Goal: Information Seeking & Learning: Find specific fact

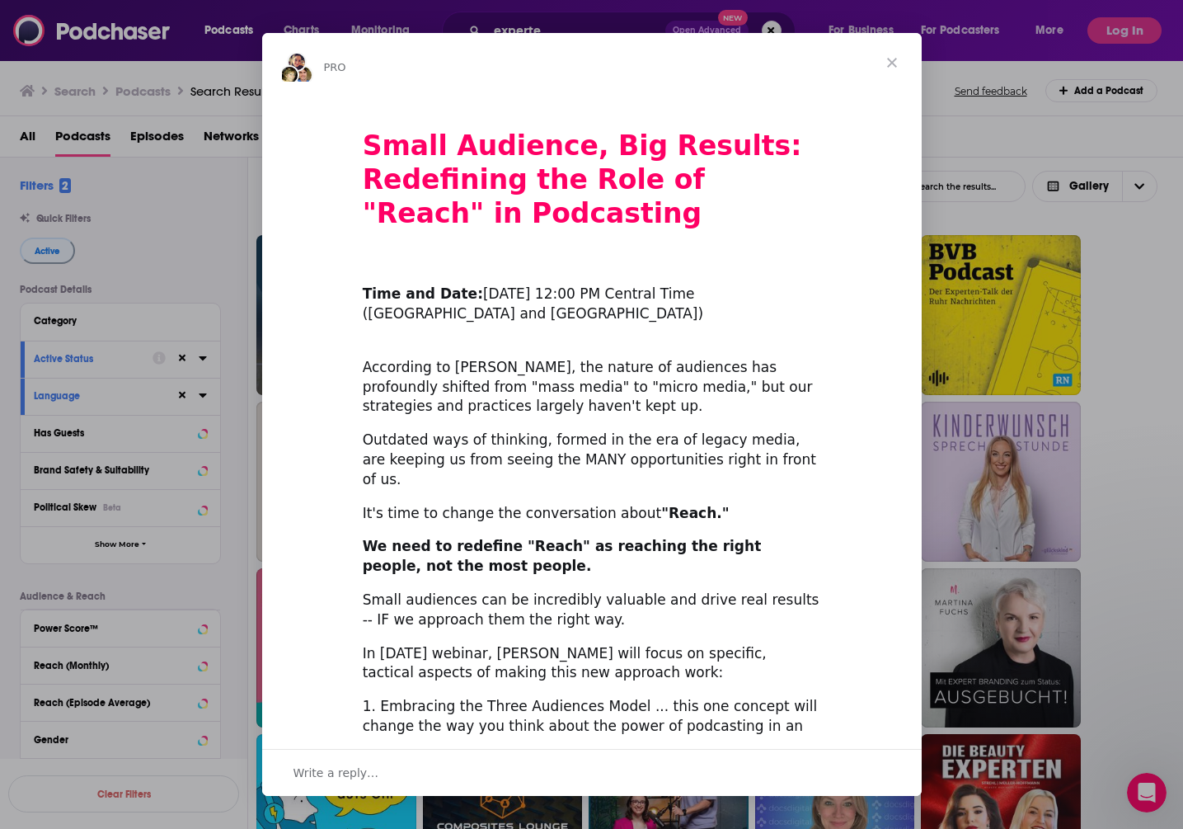
click at [893, 63] on span "Close" at bounding box center [891, 62] width 59 height 59
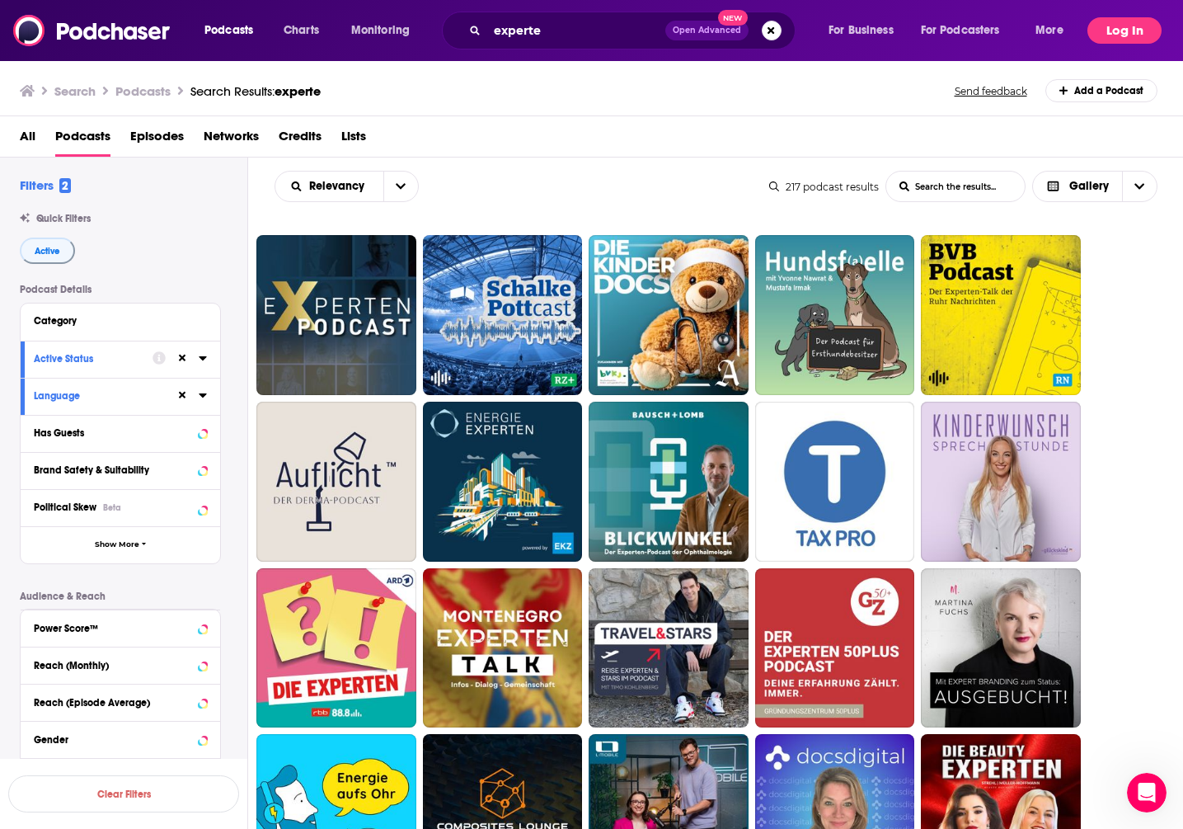
click at [1133, 27] on button "Log In" at bounding box center [1124, 30] width 74 height 26
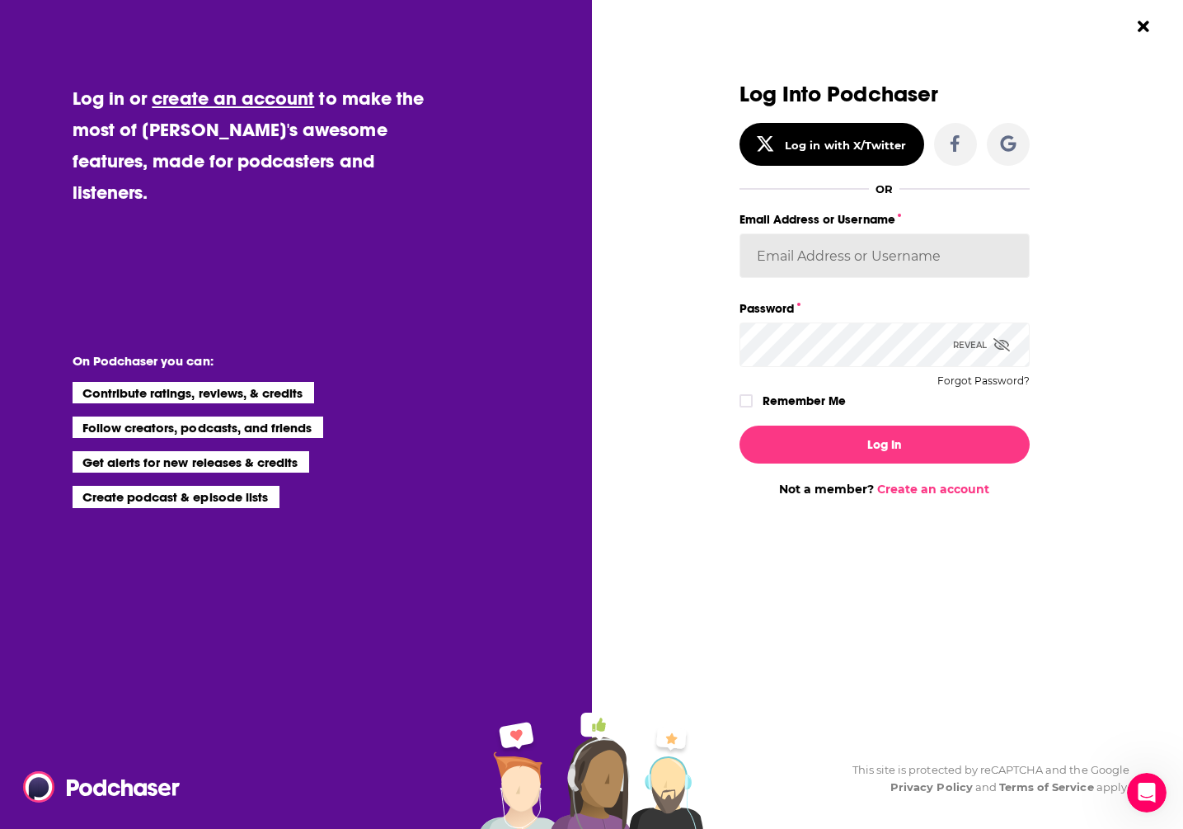
click at [873, 246] on input "Email Address or Username" at bounding box center [884, 255] width 290 height 45
click at [881, 261] on input "Email Address or Username" at bounding box center [884, 255] width 290 height 45
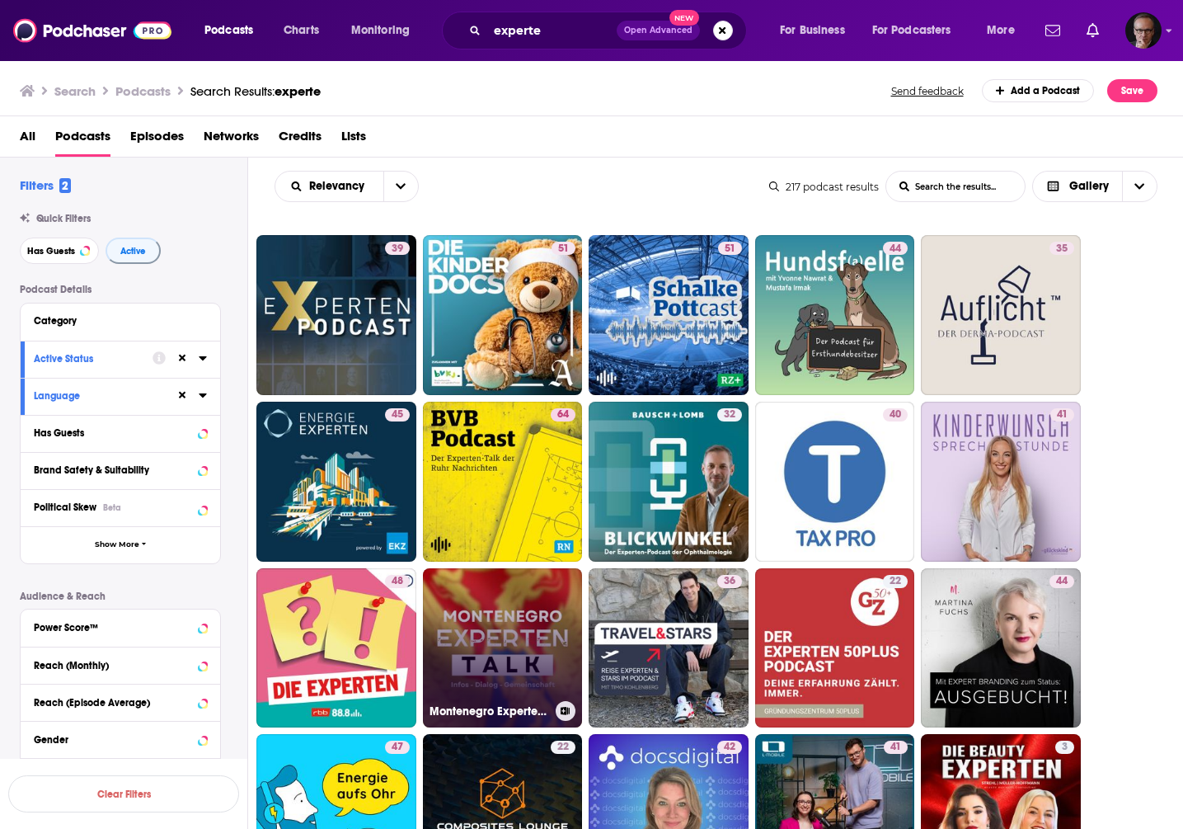
click at [475, 623] on link "Montenegro Experten Talk" at bounding box center [503, 648] width 160 height 160
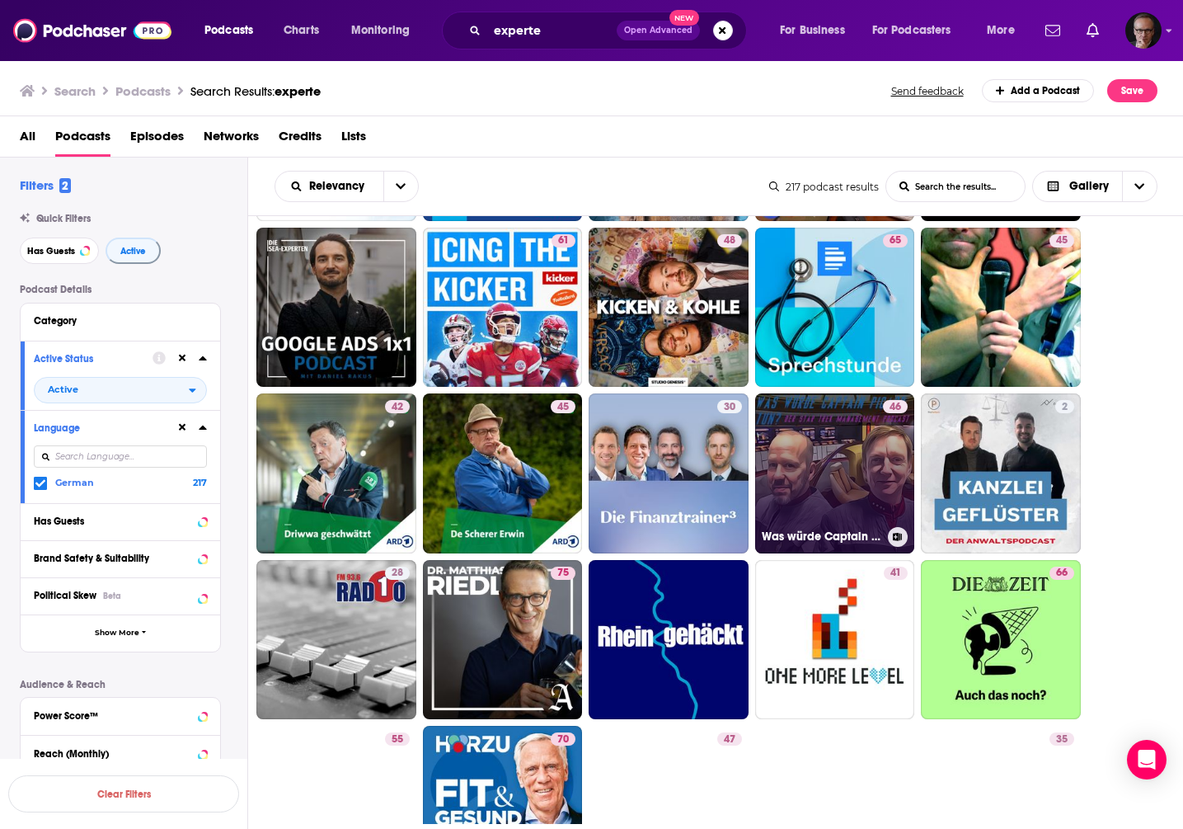
scroll to position [1157, 0]
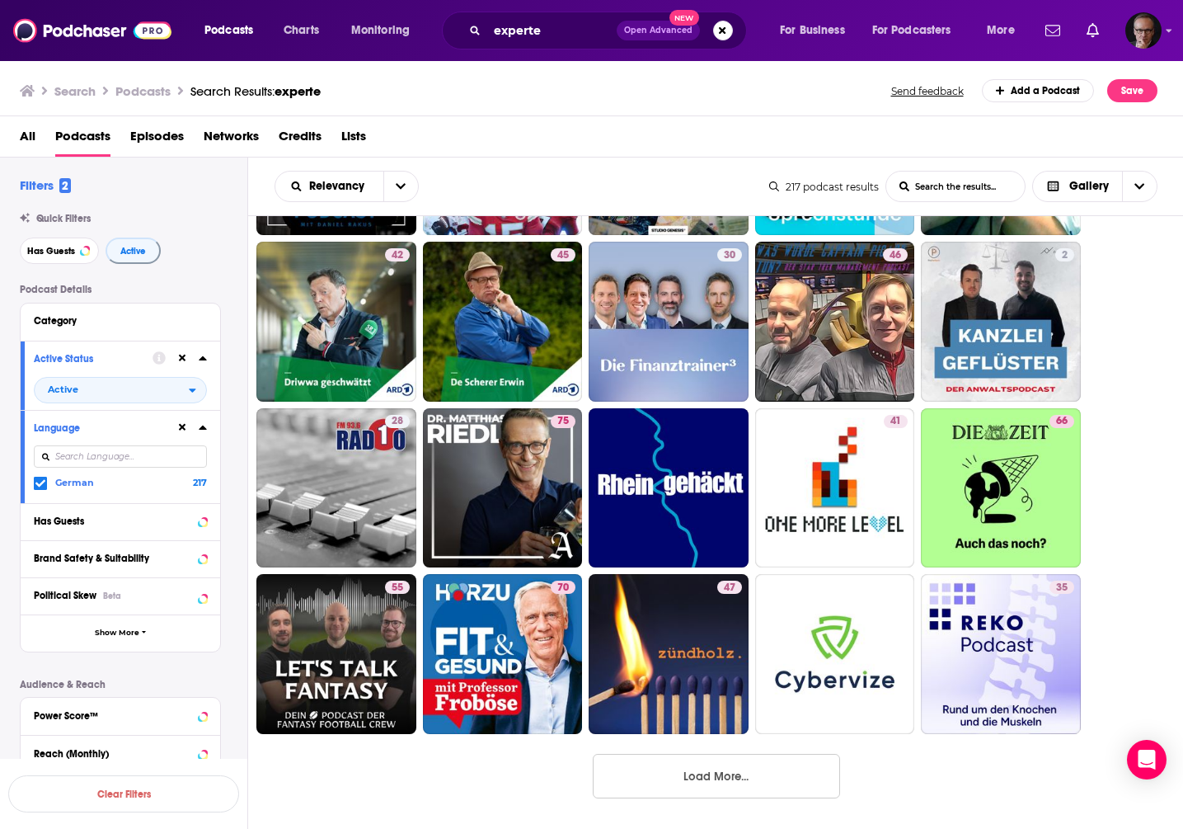
click at [734, 781] on button "Load More..." at bounding box center [716, 775] width 247 height 45
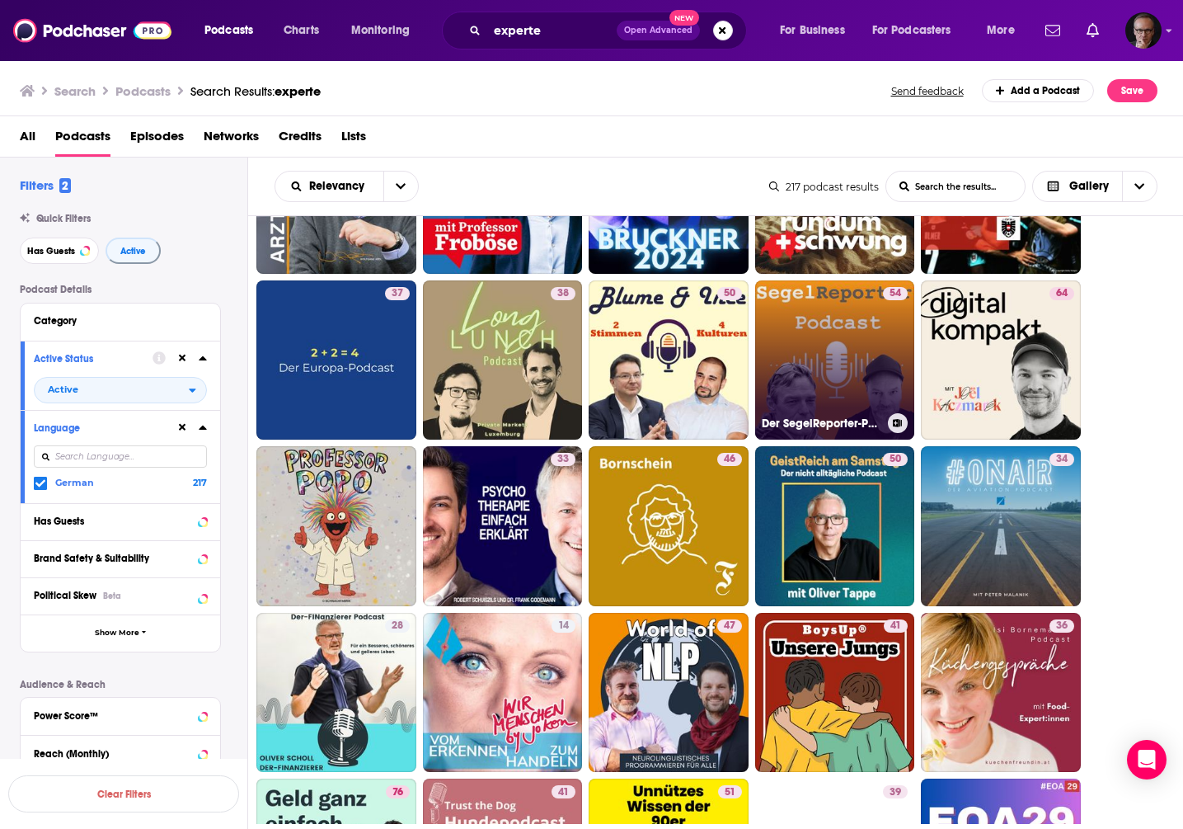
scroll to position [1785, 0]
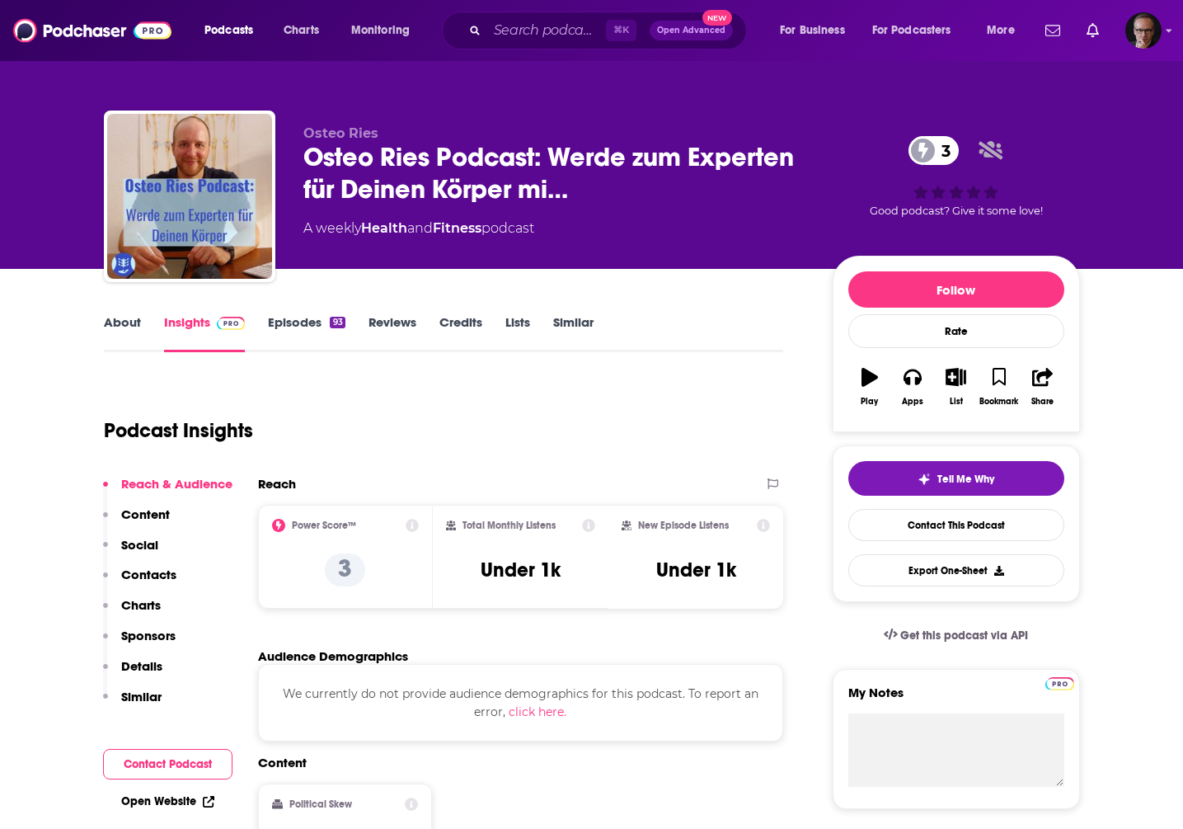
click at [114, 317] on link "About" at bounding box center [122, 333] width 37 height 38
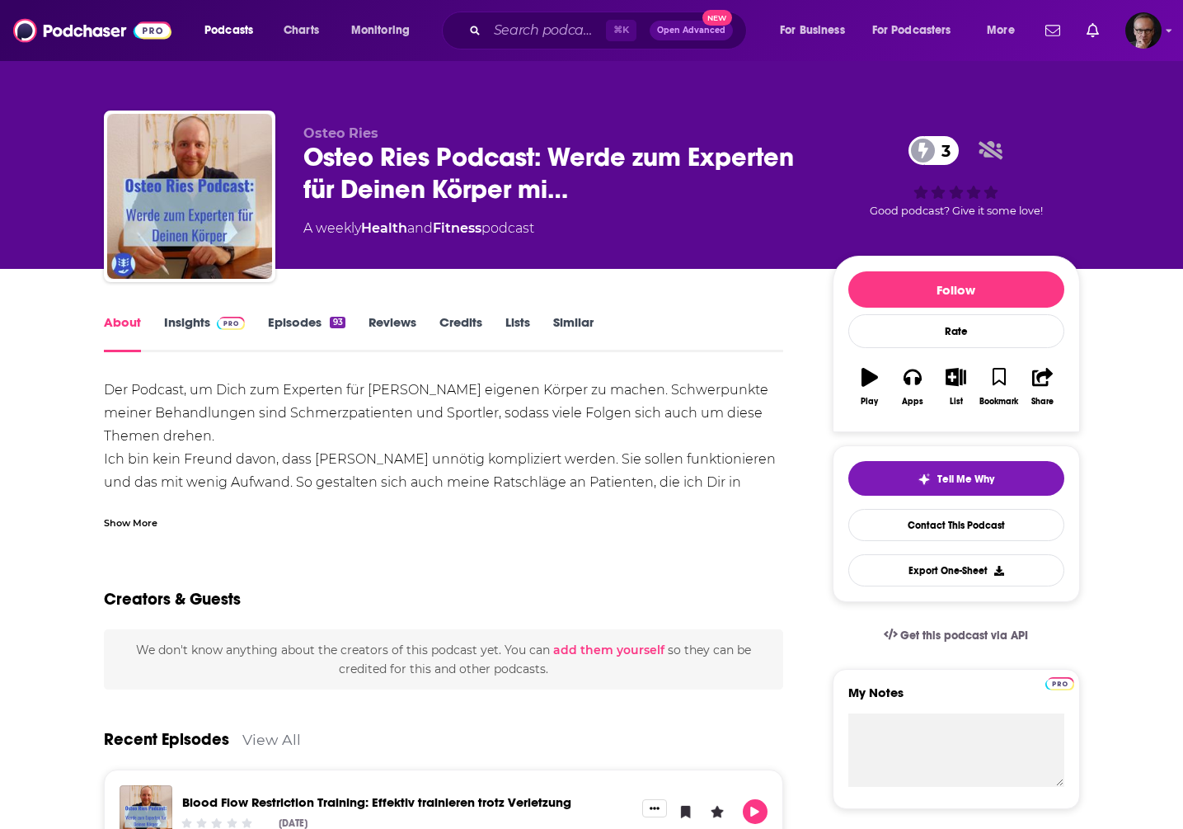
click at [136, 523] on div "Show More" at bounding box center [131, 522] width 54 height 16
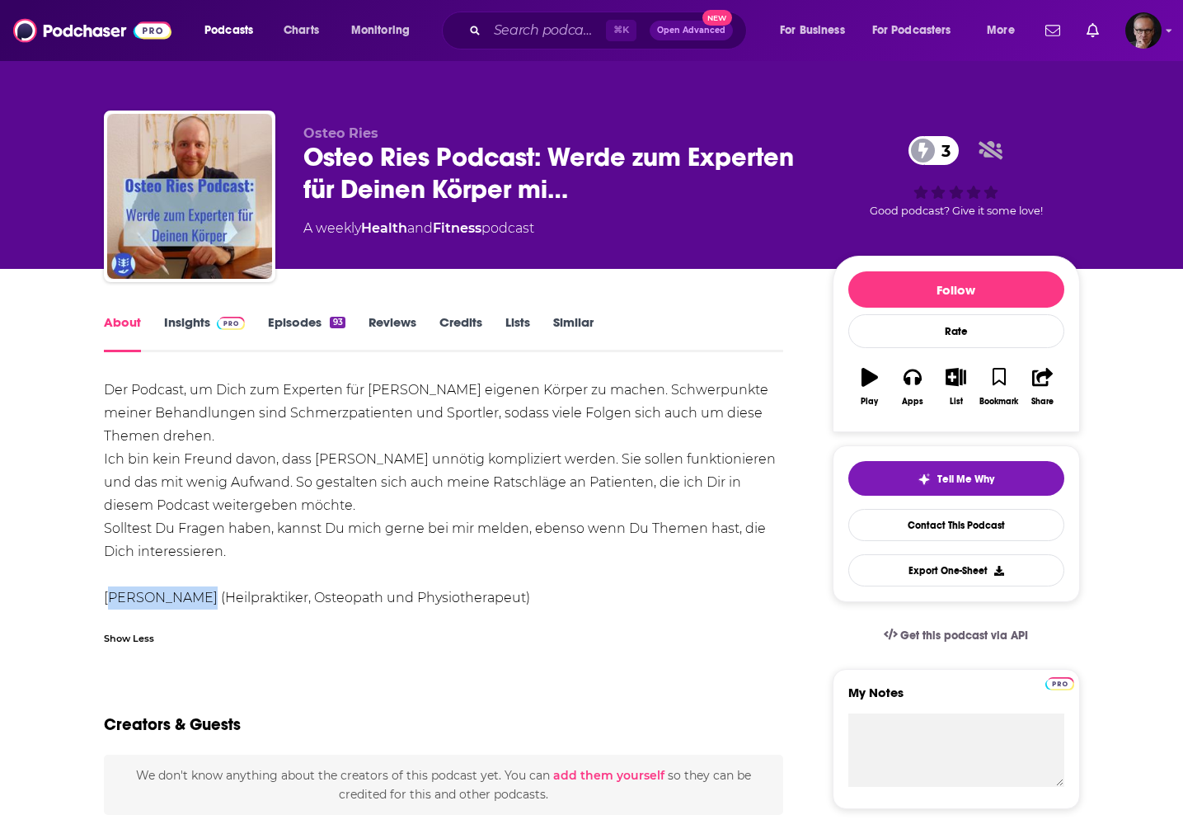
drag, startPoint x: 99, startPoint y: 594, endPoint x: 185, endPoint y: 601, distance: 86.8
copy div "Etienne Ries"
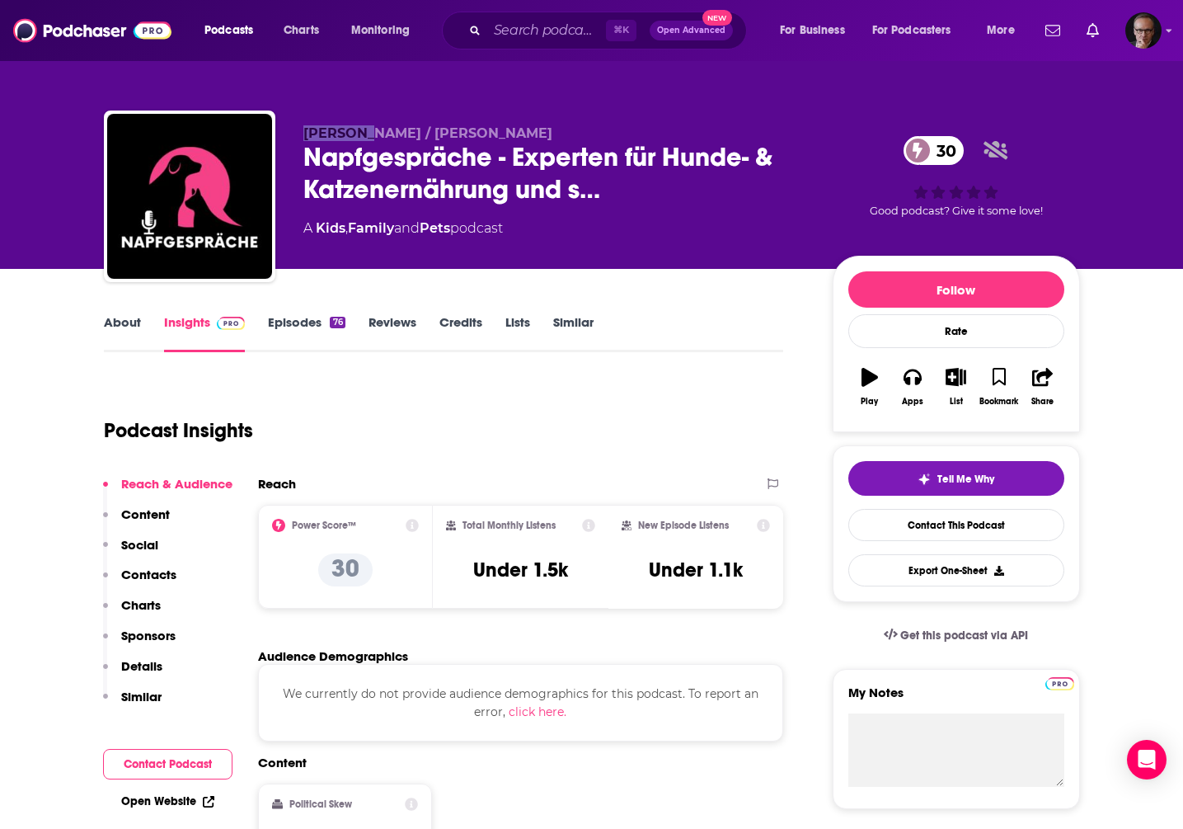
drag, startPoint x: 303, startPoint y: 136, endPoint x: 363, endPoint y: 135, distance: 59.4
click at [363, 135] on span "Joe Rahn / Sabine Thöne-Groß" at bounding box center [427, 133] width 249 height 16
copy span "Joe Rahn"
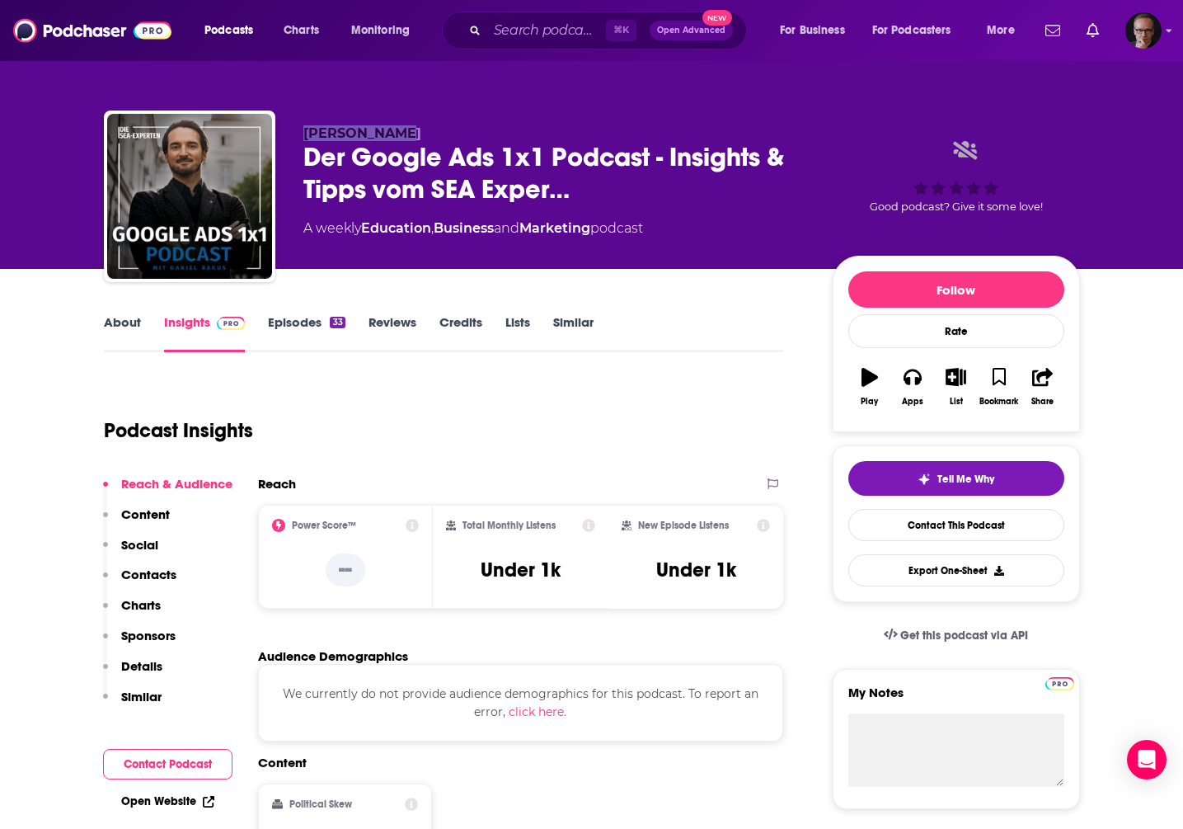
drag, startPoint x: 303, startPoint y: 134, endPoint x: 392, endPoint y: 138, distance: 88.3
click at [392, 138] on span "[PERSON_NAME]" at bounding box center [362, 133] width 118 height 16
copy span "[PERSON_NAME]"
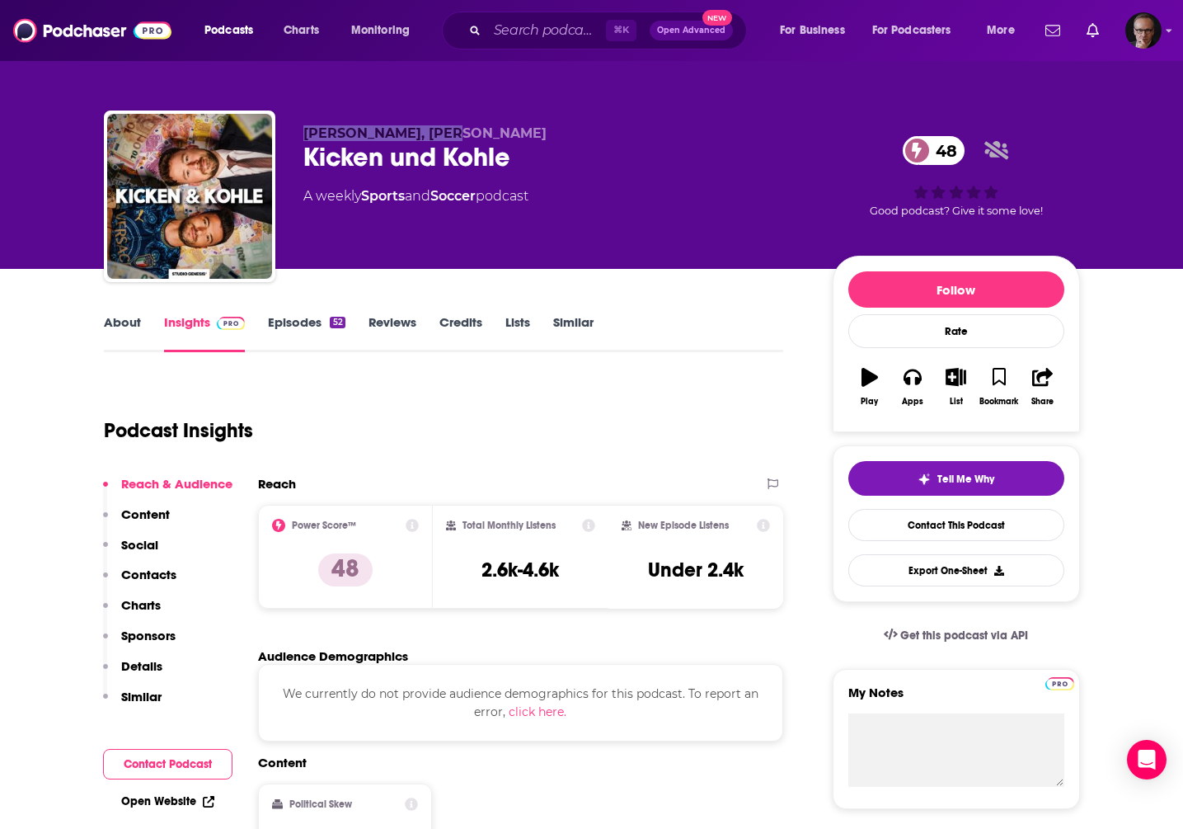
drag, startPoint x: 303, startPoint y: 129, endPoint x: 458, endPoint y: 136, distance: 155.1
click at [458, 136] on span "Nikolas Stemmermann, Marco Terrazzino" at bounding box center [424, 133] width 243 height 16
copy span "Nikolas Stemmermann"
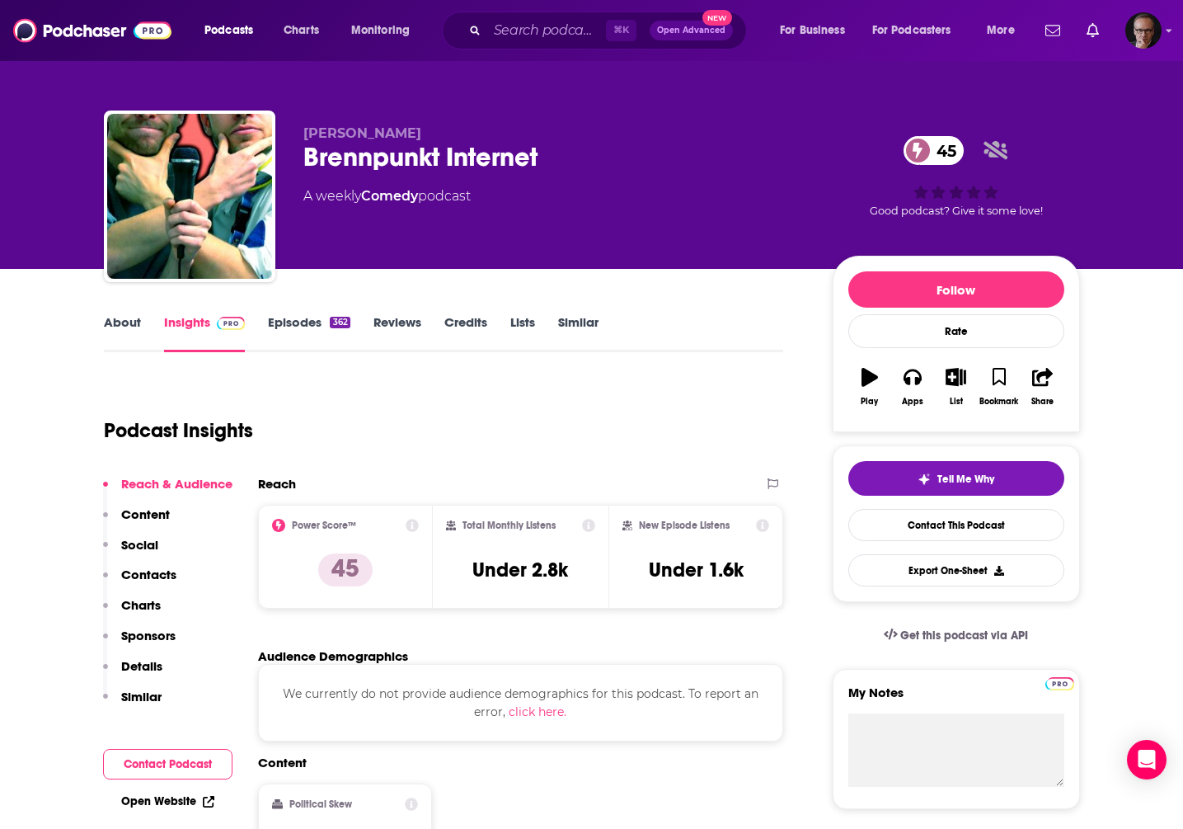
drag, startPoint x: 304, startPoint y: 135, endPoint x: 413, endPoint y: 141, distance: 109.0
click at [413, 141] on span "[PERSON_NAME]" at bounding box center [362, 133] width 118 height 16
copy span "[PERSON_NAME]"
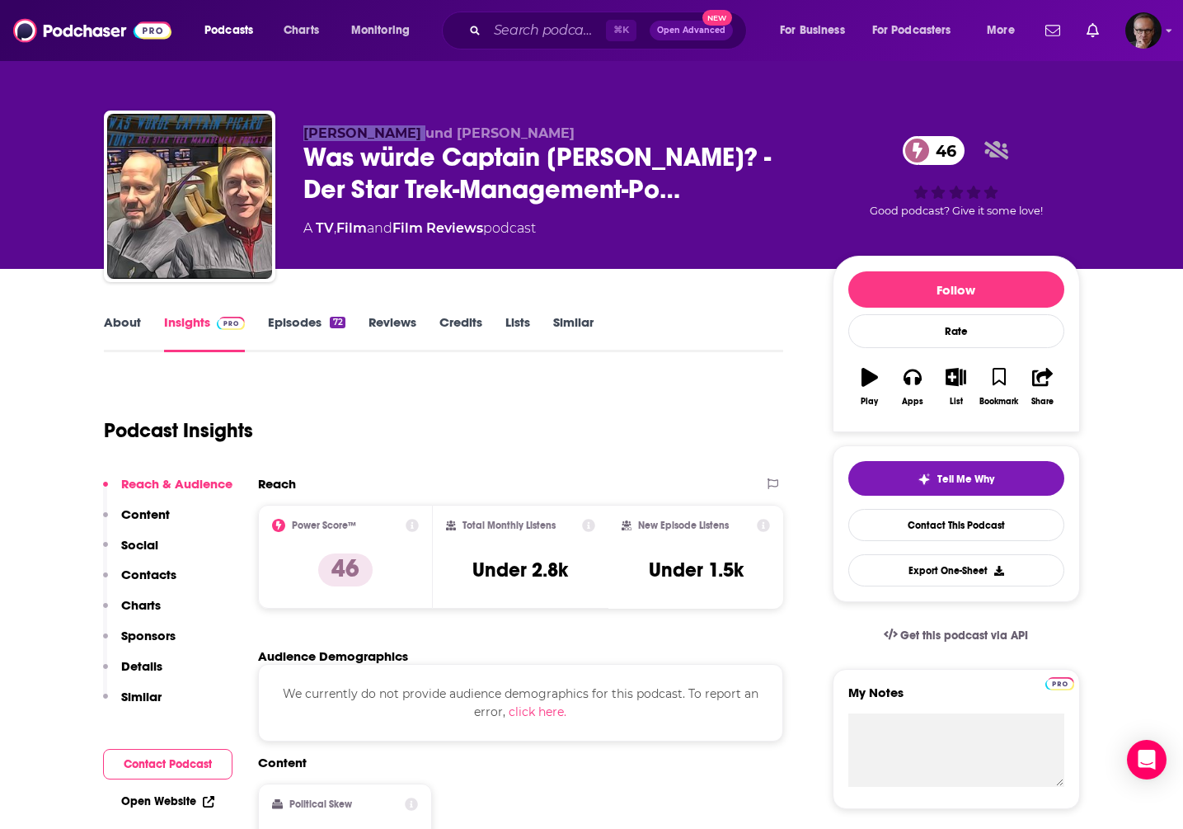
drag, startPoint x: 301, startPoint y: 134, endPoint x: 411, endPoint y: 138, distance: 109.8
click at [411, 138] on div "Thomas Krieger und Claudius Enaux Was würde Captain Picard tun? - Der Star Trek…" at bounding box center [592, 199] width 976 height 178
copy span "Thomas Krieger"
click at [115, 321] on link "About" at bounding box center [122, 333] width 37 height 38
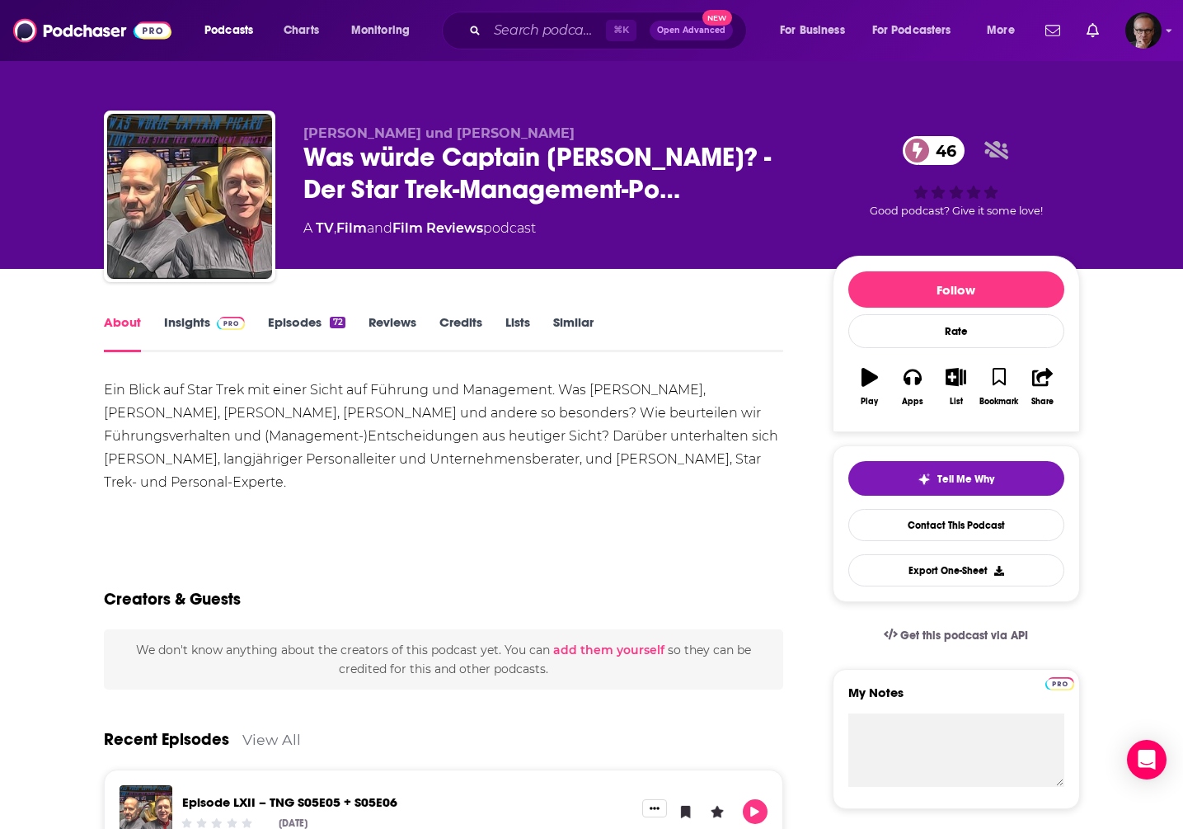
drag, startPoint x: 449, startPoint y: 135, endPoint x: 551, endPoint y: 137, distance: 101.4
click at [551, 137] on span "Thomas Krieger und Claudius Enaux" at bounding box center [438, 133] width 271 height 16
copy span "Claudius Enaux"
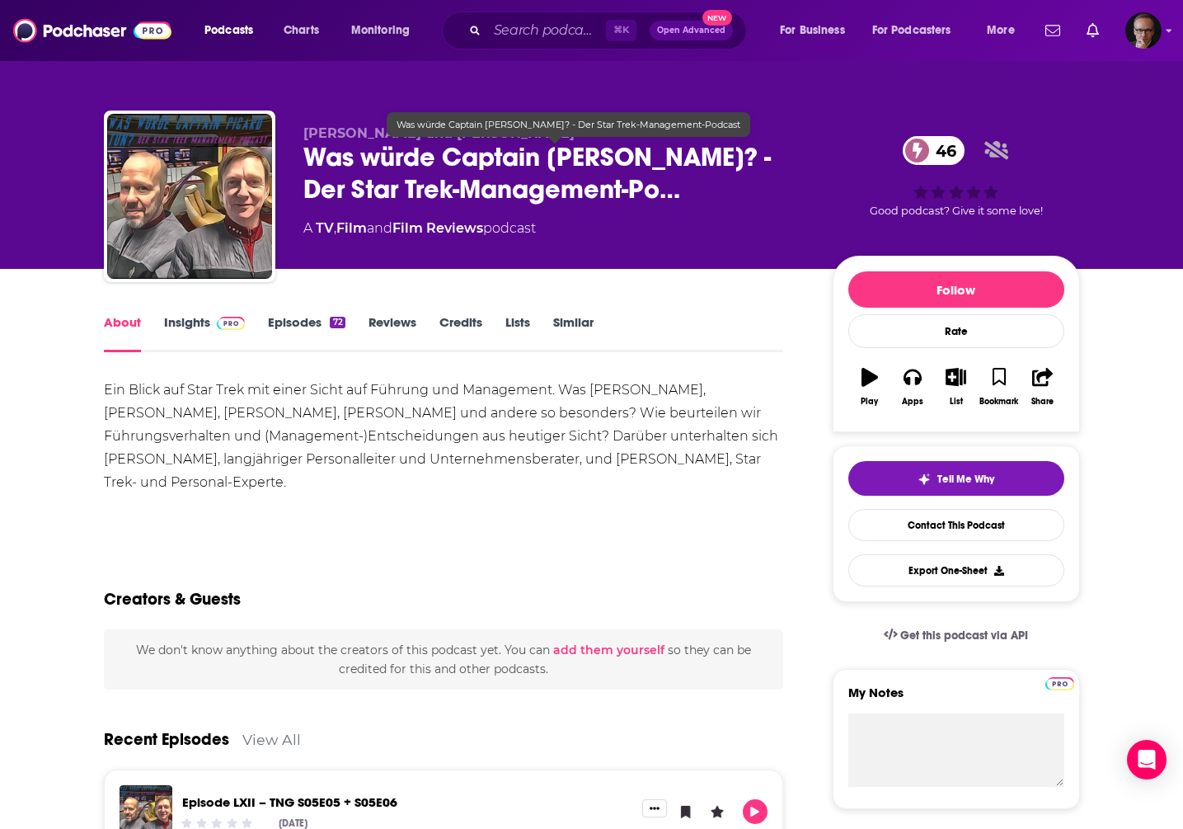
click at [311, 155] on span "Was würde Captain Picard tun? - Der Star Trek-Management-Po…" at bounding box center [554, 173] width 503 height 64
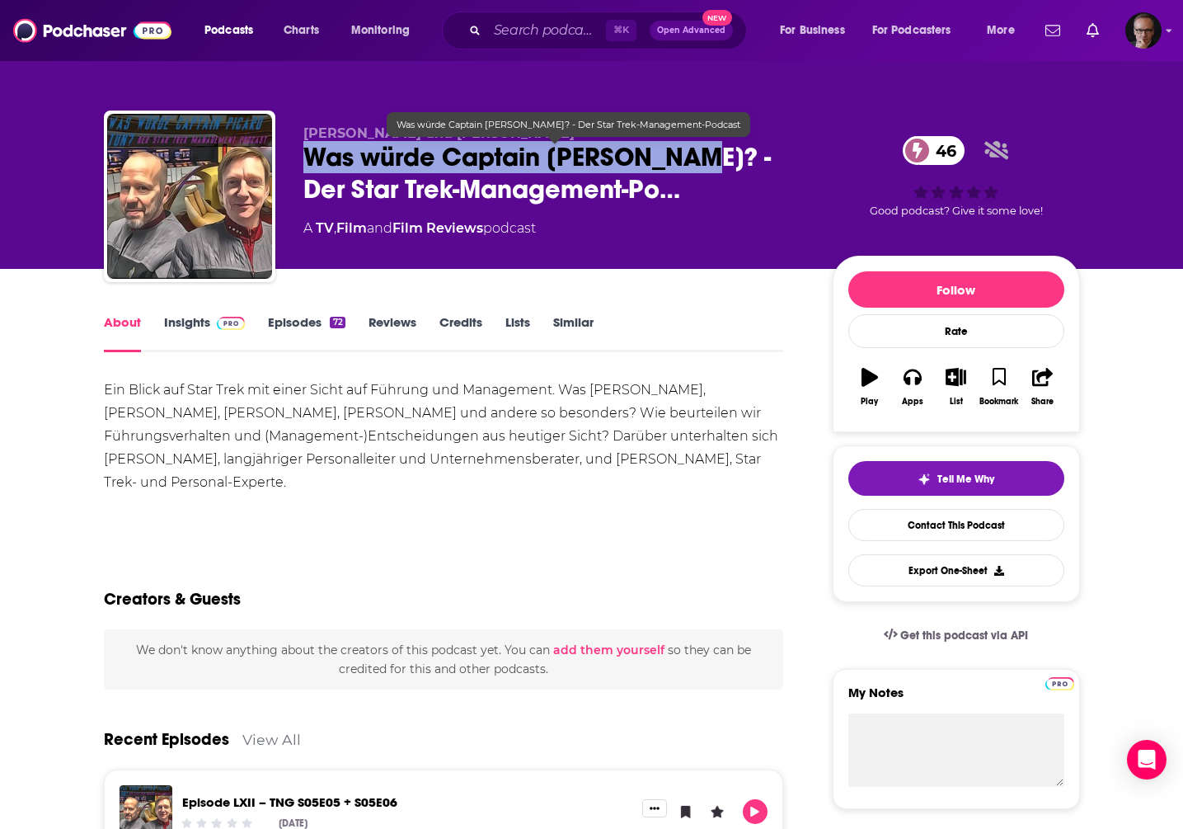
drag, startPoint x: 304, startPoint y: 156, endPoint x: 681, endPoint y: 162, distance: 376.8
click at [681, 162] on span "Was würde Captain Picard tun? - Der Star Trek-Management-Po…" at bounding box center [554, 173] width 503 height 64
copy h1 "Was würde Captain Picard tun?"
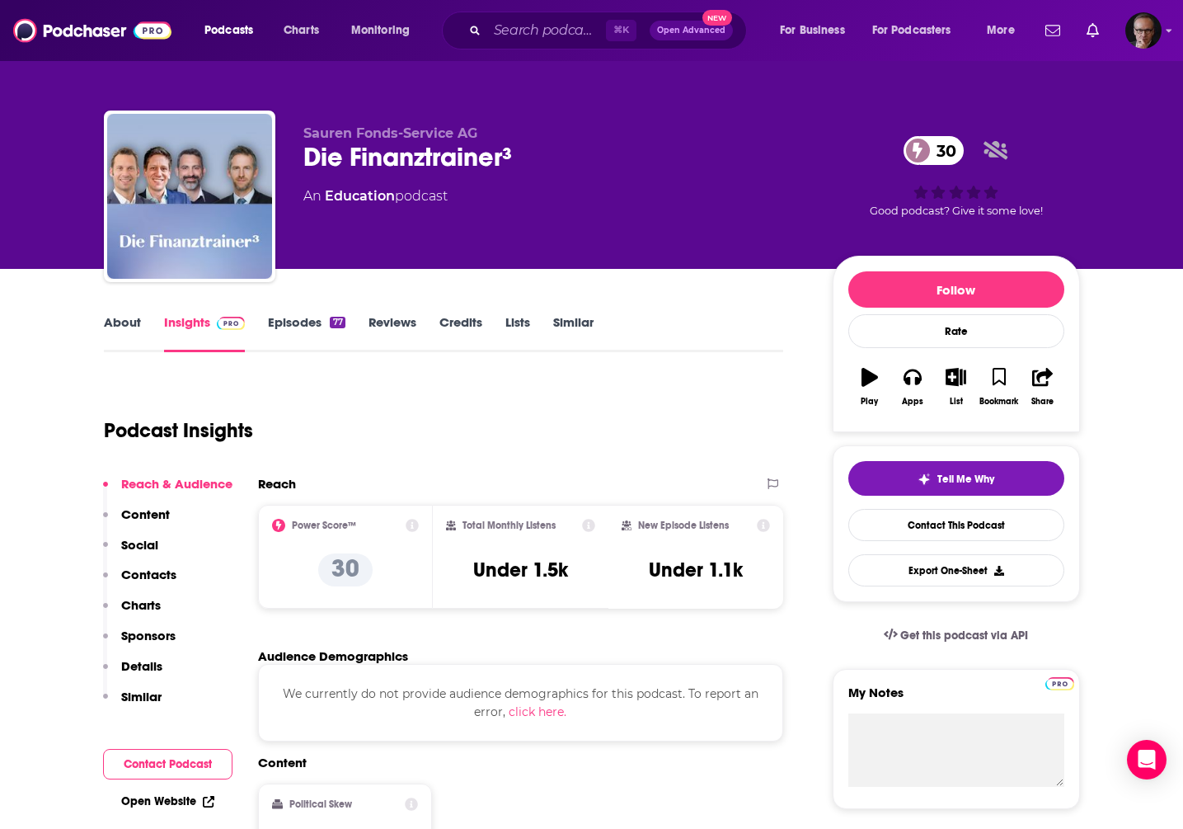
click at [129, 322] on link "About" at bounding box center [122, 333] width 37 height 38
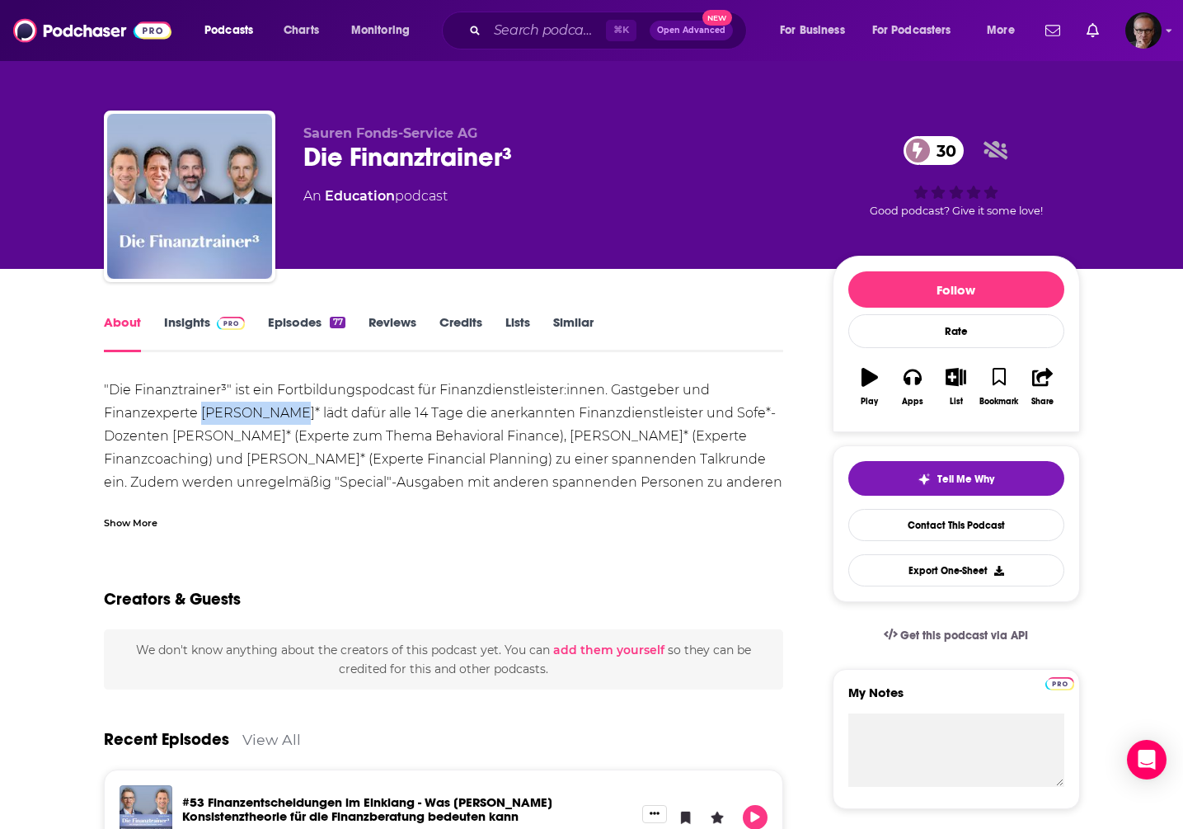
drag, startPoint x: 201, startPoint y: 413, endPoint x: 285, endPoint y: 418, distance: 84.2
click at [285, 418] on div ""Die Finanztrainer³" ist ein Fortbildungspodcast für Finanzdienstleister:innen.…" at bounding box center [444, 597] width 680 height 439
copy div "Andreas Beys"
click at [199, 321] on link "Insights" at bounding box center [205, 333] width 82 height 38
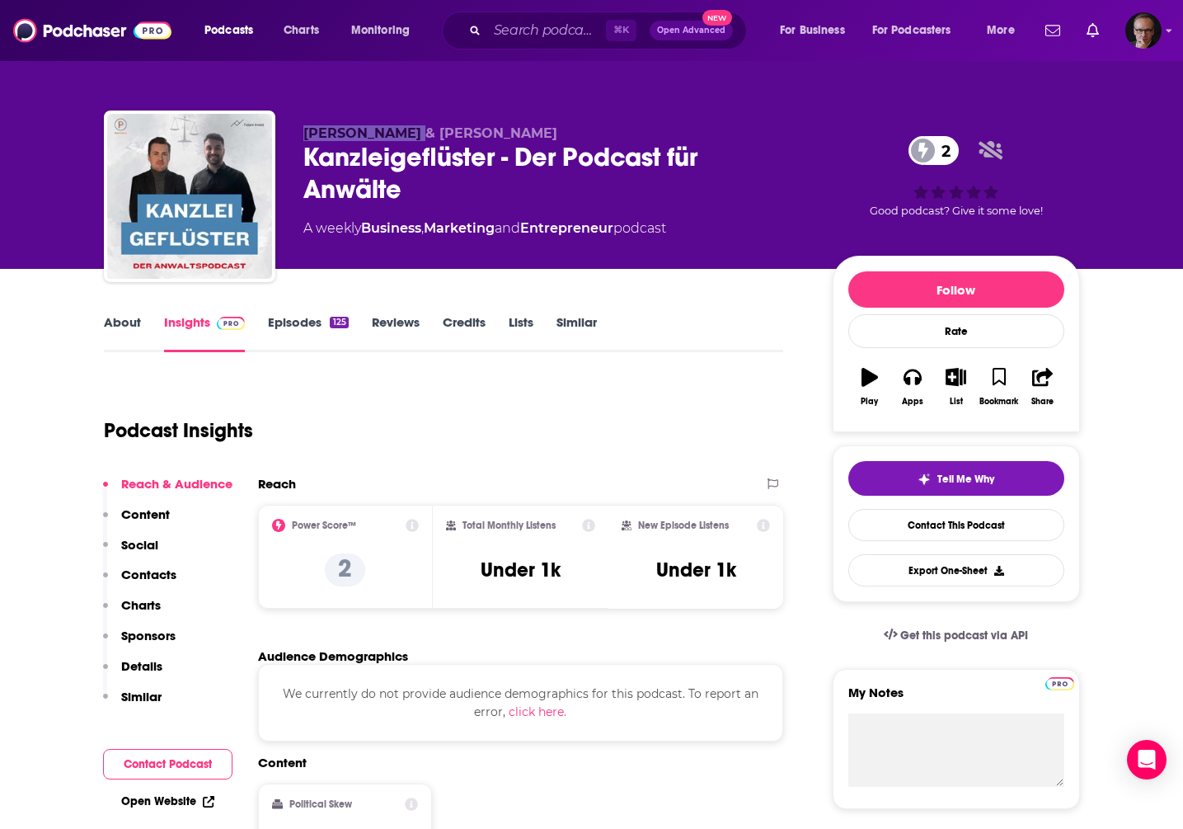
drag, startPoint x: 306, startPoint y: 134, endPoint x: 400, endPoint y: 141, distance: 94.2
click at [400, 141] on span "[PERSON_NAME] & [PERSON_NAME]" at bounding box center [430, 133] width 254 height 16
copy span "Florian Krekel"
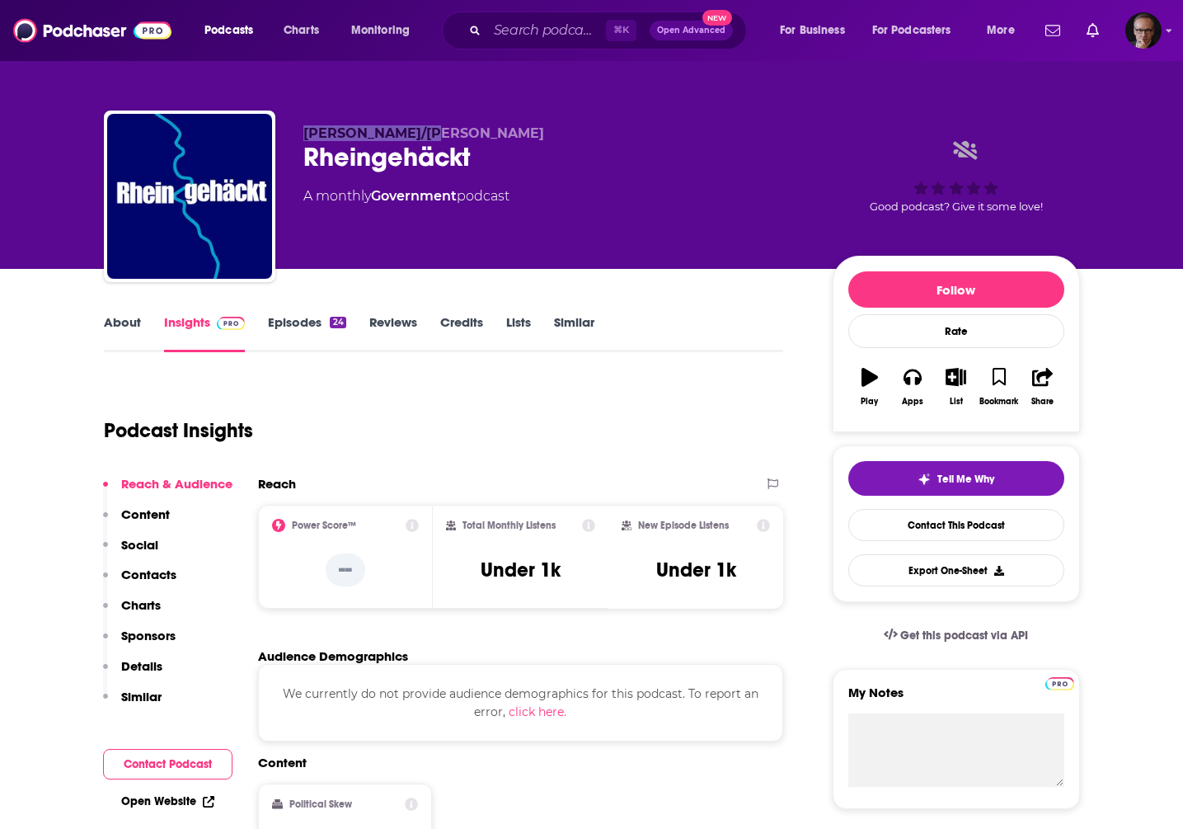
drag, startPoint x: 306, startPoint y: 136, endPoint x: 425, endPoint y: 137, distance: 118.7
click at [424, 137] on span "Wolfgang Straßer/Fabian Haun" at bounding box center [423, 133] width 241 height 16
copy span "Wolfgang Straßer"
drag, startPoint x: 433, startPoint y: 134, endPoint x: 514, endPoint y: 136, distance: 81.6
click at [514, 136] on span "Wolfgang Straßer/Fabian Haun" at bounding box center [423, 133] width 241 height 16
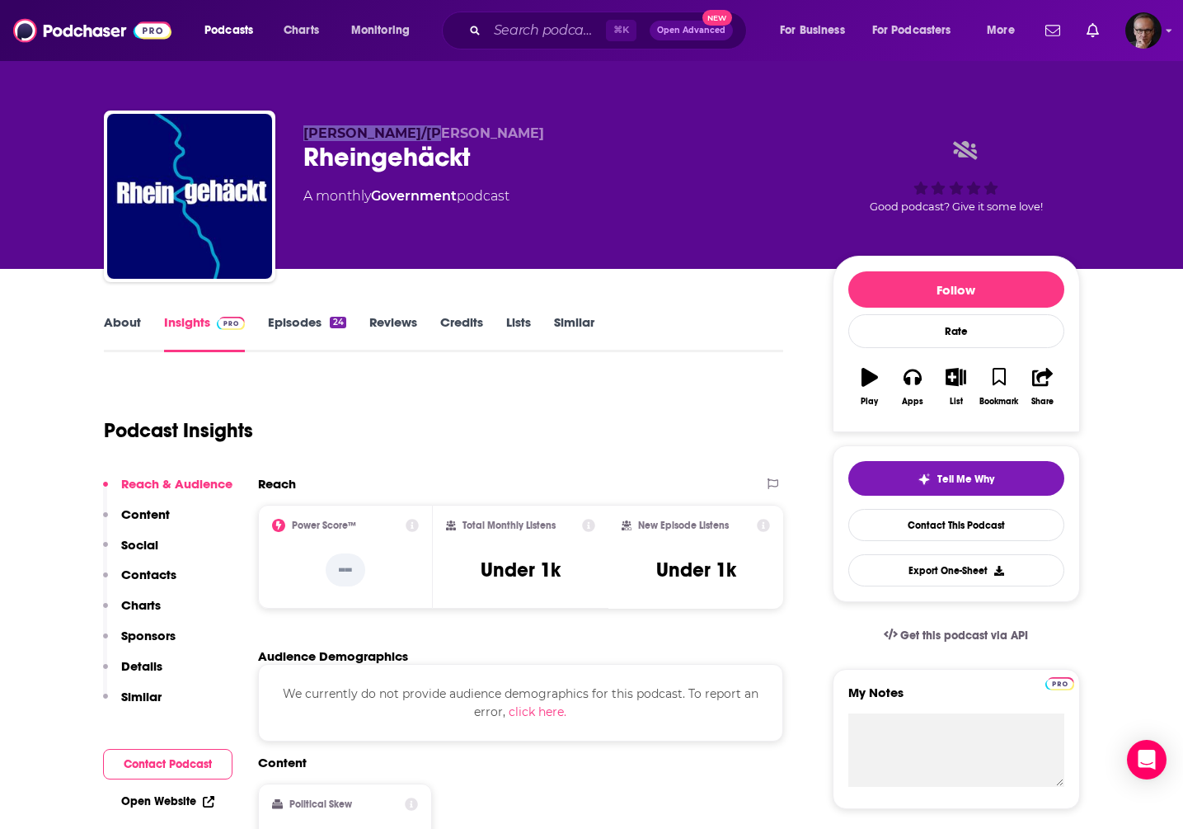
copy span "Fabian Haun"
click at [121, 322] on link "About" at bounding box center [122, 333] width 37 height 38
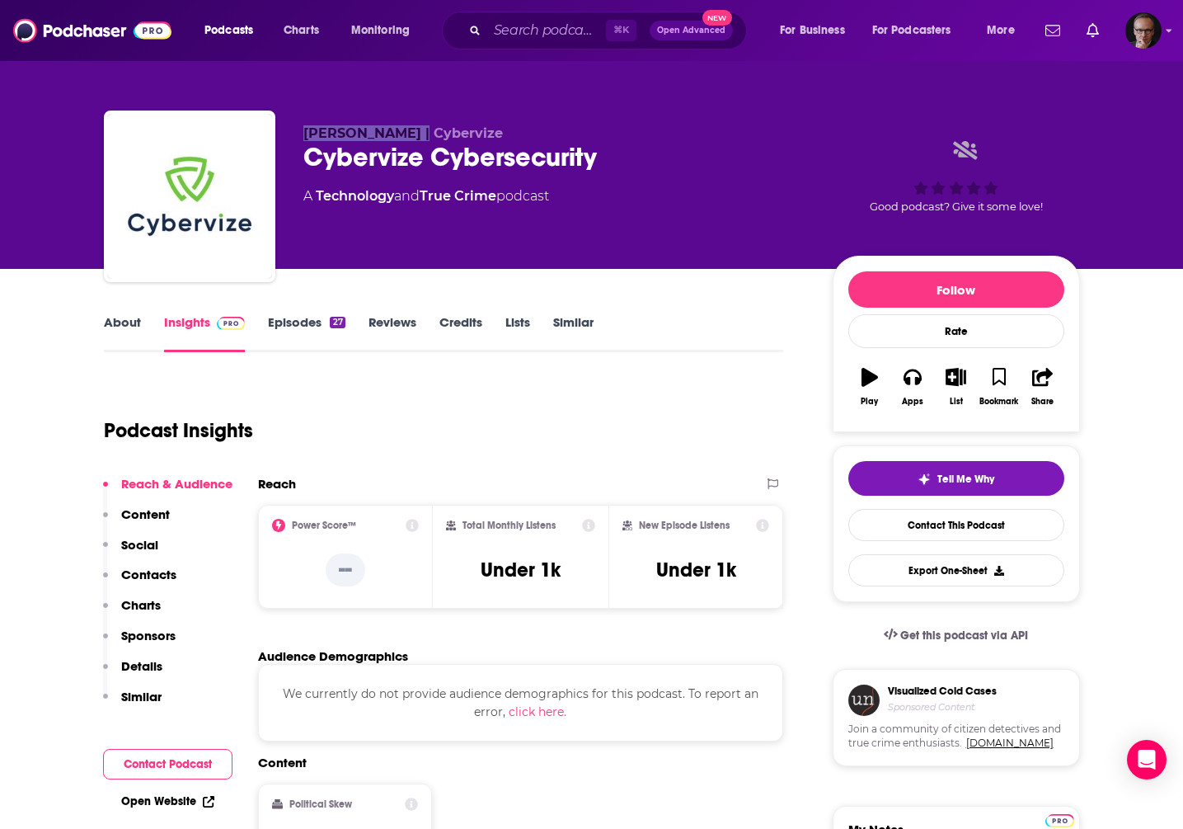
drag, startPoint x: 305, startPoint y: 134, endPoint x: 418, endPoint y: 139, distance: 113.1
click at [418, 139] on span "Alexander Busse | Cybervize" at bounding box center [403, 133] width 200 height 16
copy span "Alexander Busse"
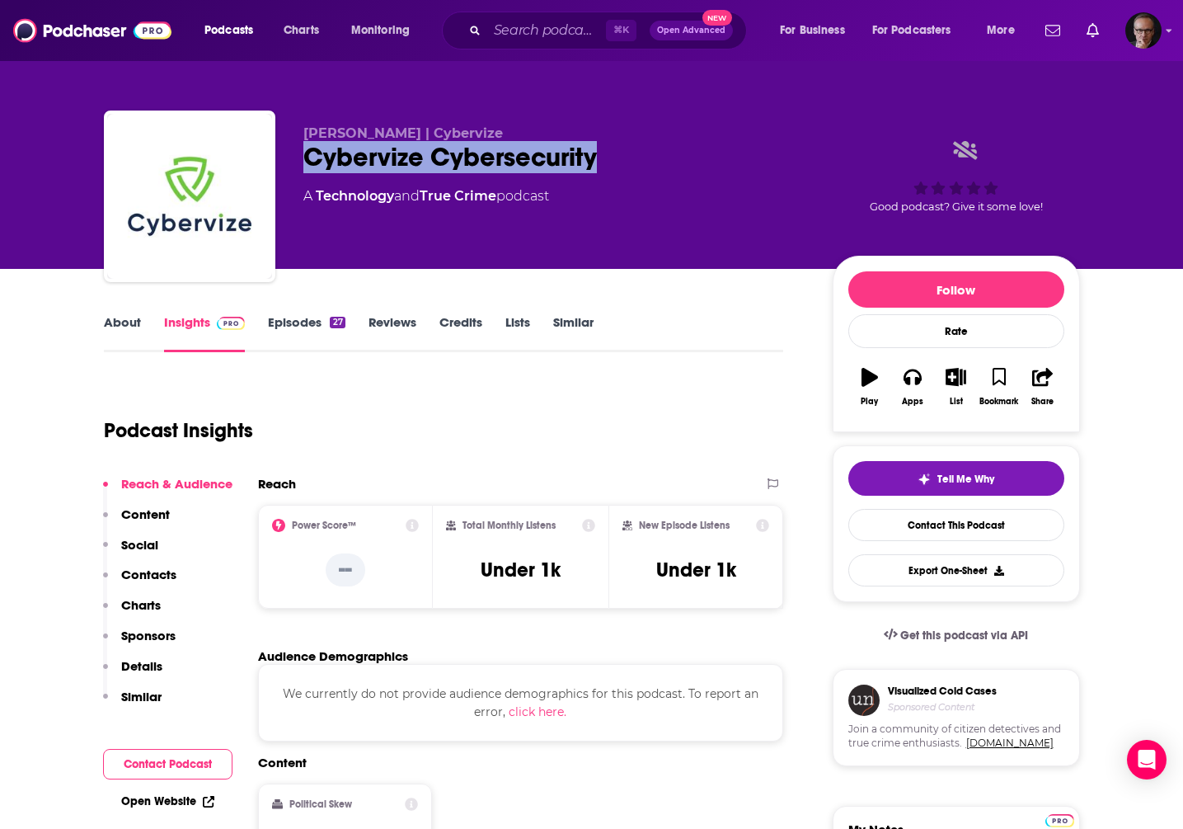
drag, startPoint x: 299, startPoint y: 161, endPoint x: 598, endPoint y: 162, distance: 298.4
click at [598, 162] on div "Alexander Busse | Cybervize Cybervize Cybersecurity A Technology and True Crime…" at bounding box center [592, 199] width 976 height 178
copy h2 "Cybervize Cybersecurity"
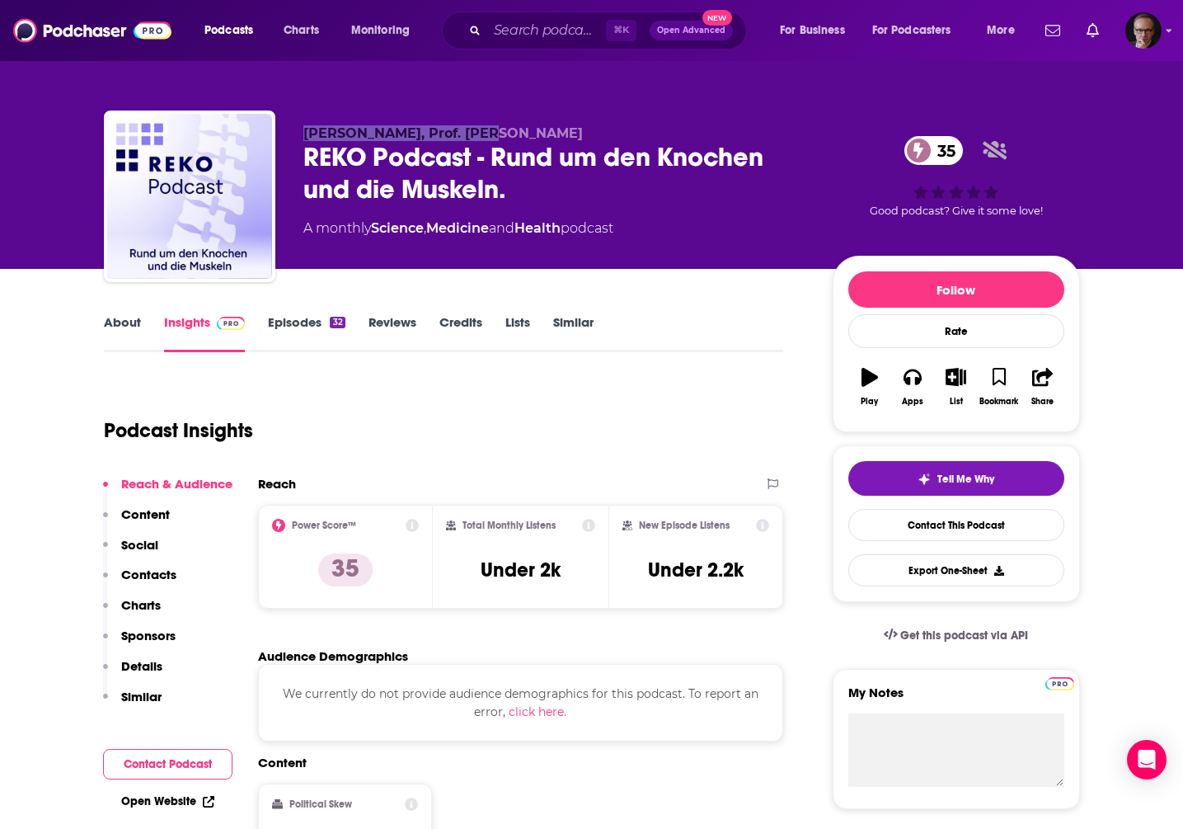
drag, startPoint x: 303, startPoint y: 134, endPoint x: 480, endPoint y: 138, distance: 176.5
click at [480, 138] on span "Dr. Christiane Karrenberg, Prof. Dr. Uwe Maus" at bounding box center [442, 133] width 279 height 16
copy span "Dr. Christiane Karrenberg"
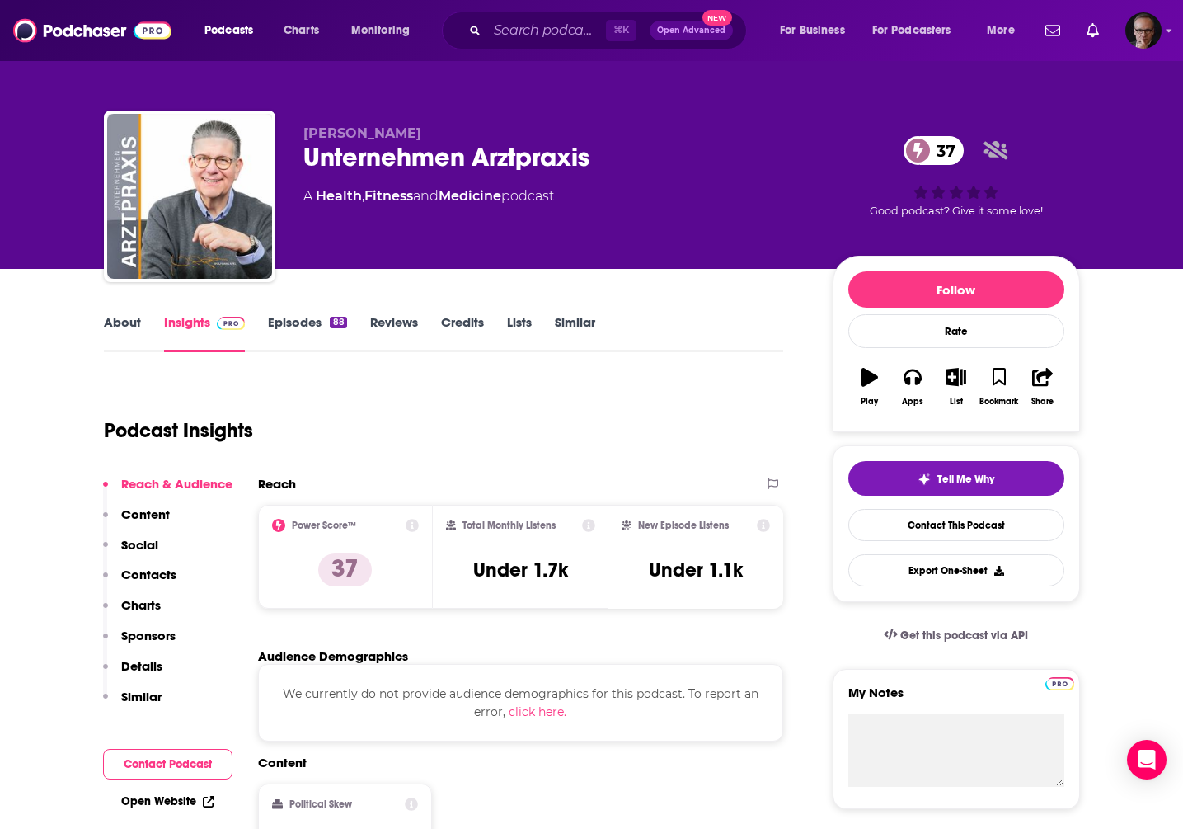
click at [124, 322] on link "About" at bounding box center [122, 333] width 37 height 38
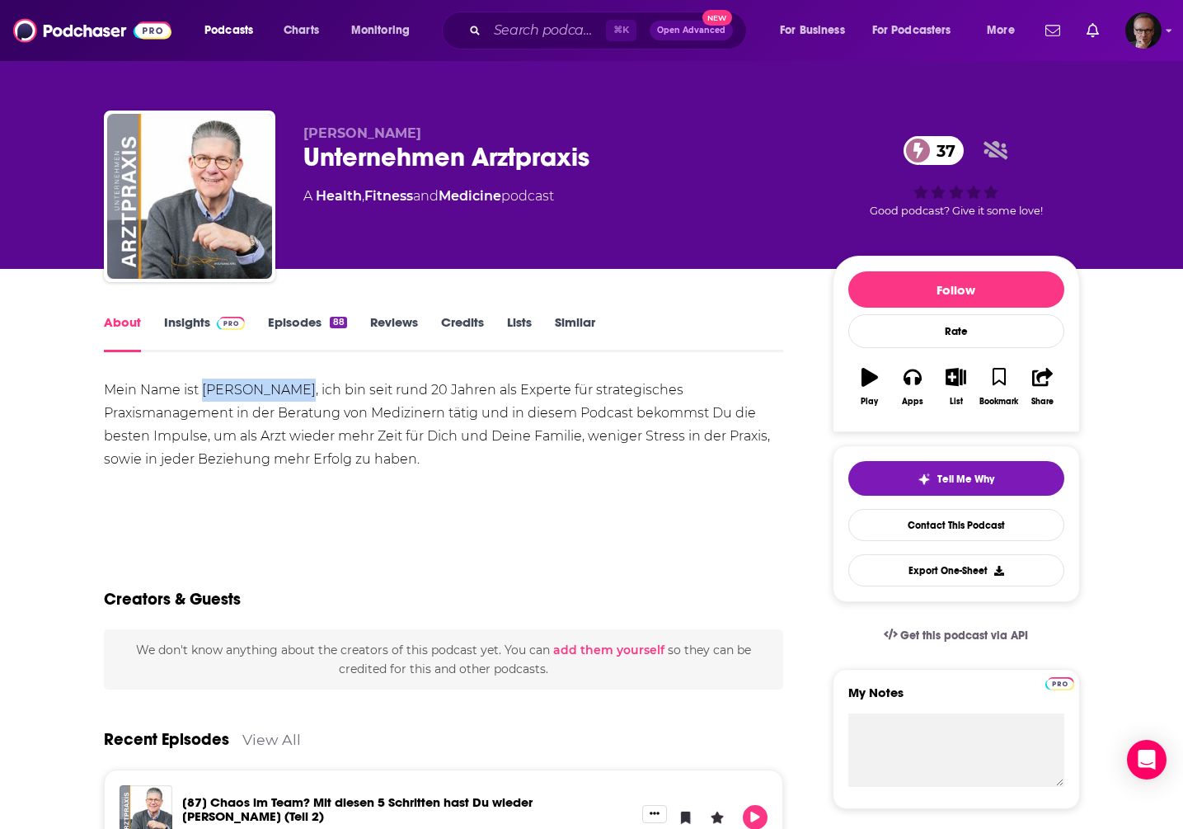
drag, startPoint x: 205, startPoint y: 388, endPoint x: 298, endPoint y: 392, distance: 93.2
click at [298, 392] on div "Mein Name ist Wolfgang Apel, ich bin seit rund 20 Jahren als Experte für strate…" at bounding box center [444, 424] width 680 height 92
copy div "Wolfgang Apel"
click at [179, 326] on link "Insights" at bounding box center [205, 333] width 82 height 38
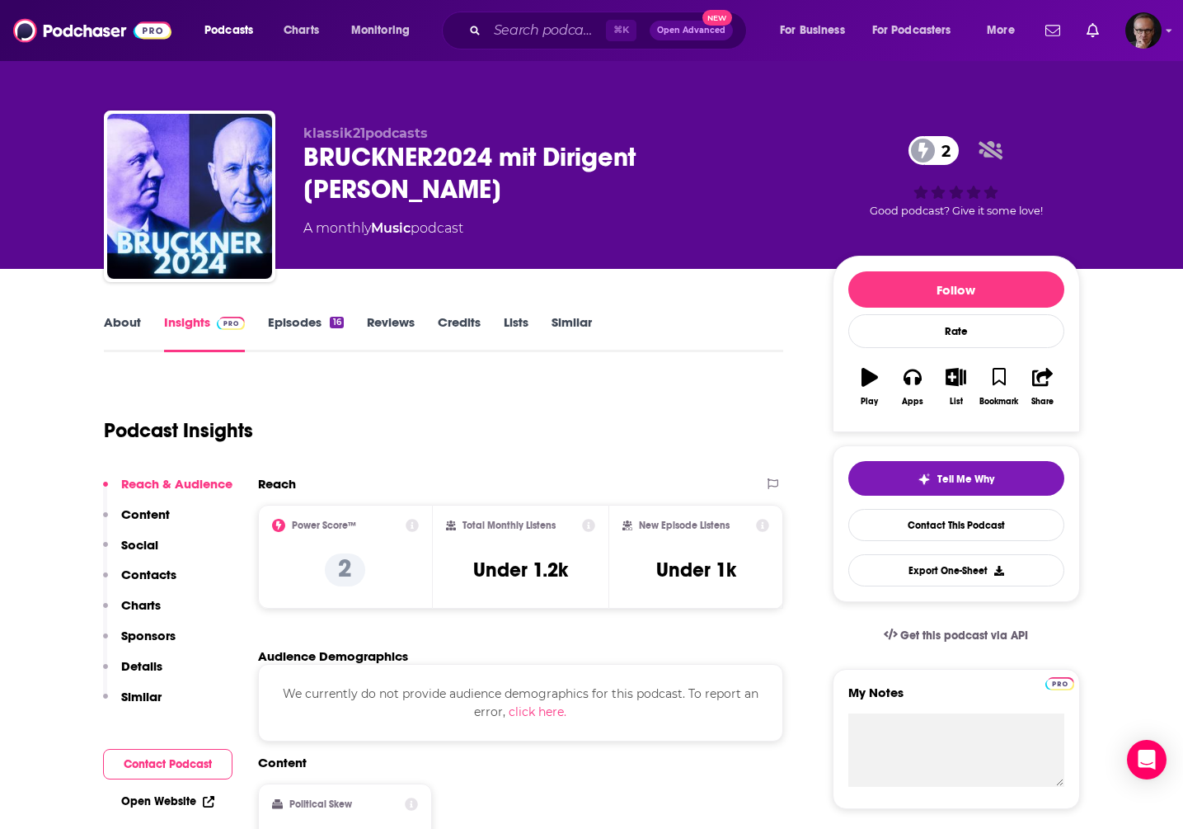
click at [122, 325] on link "About" at bounding box center [122, 333] width 37 height 38
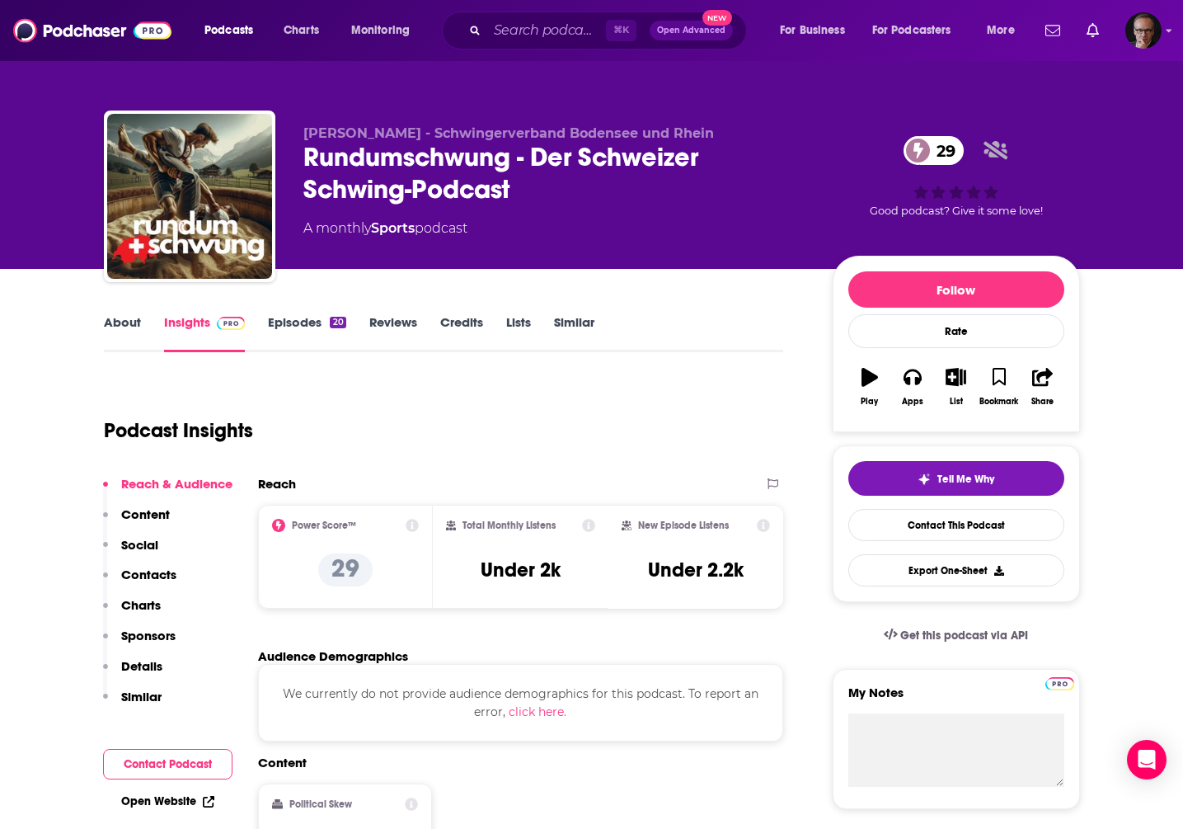
click at [124, 323] on link "About" at bounding box center [122, 333] width 37 height 38
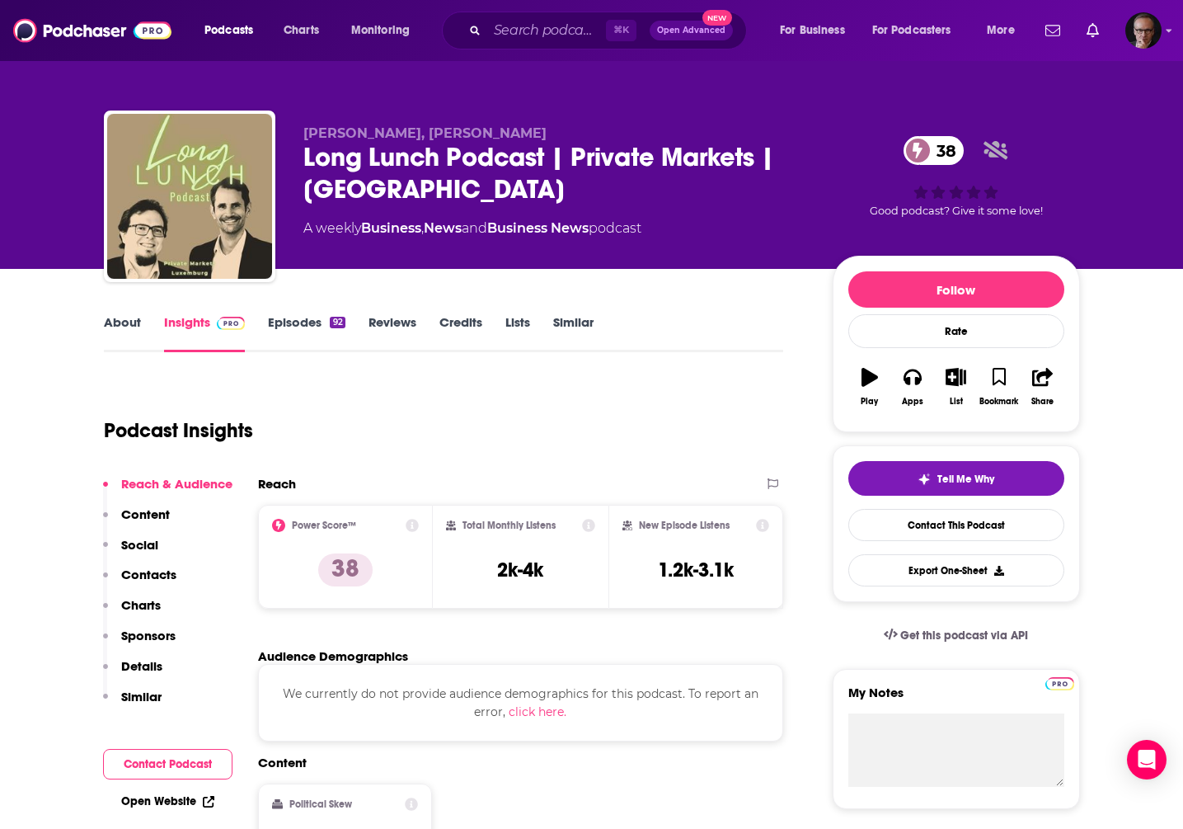
click at [128, 318] on link "About" at bounding box center [122, 333] width 37 height 38
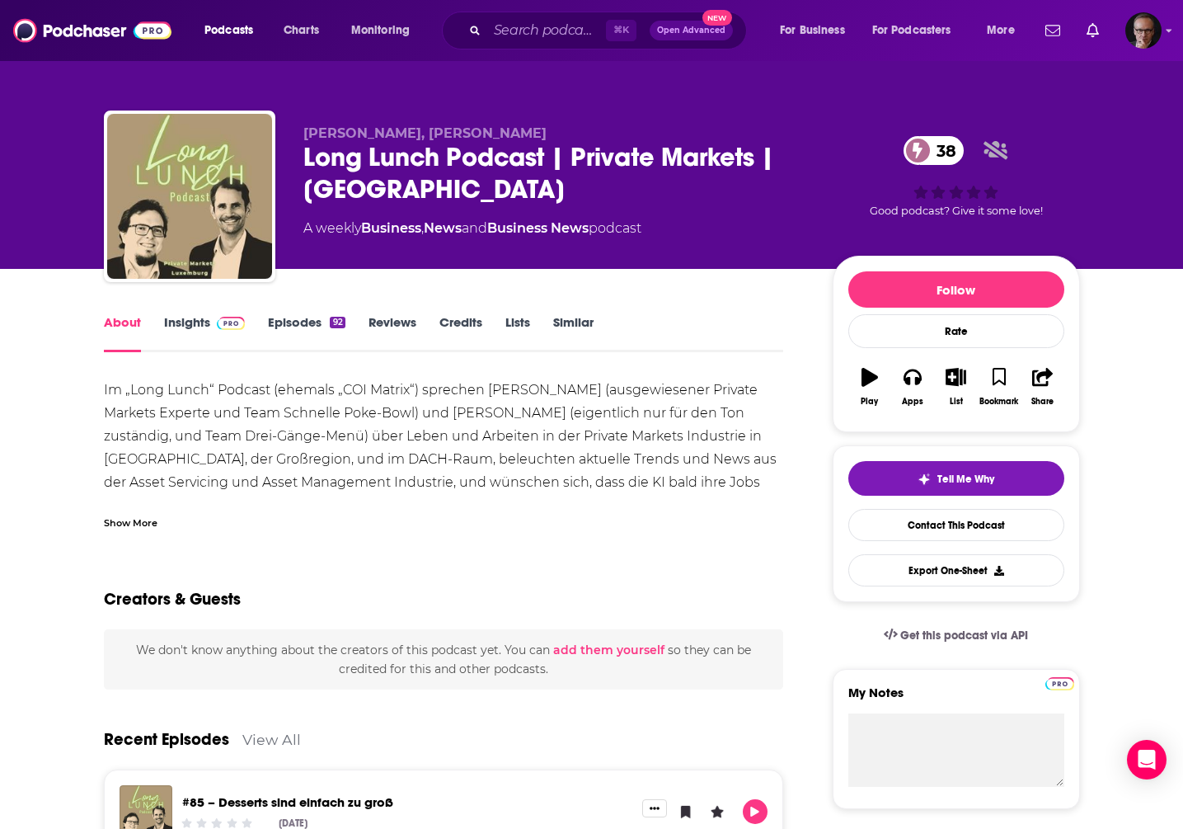
click at [176, 321] on link "Insights" at bounding box center [205, 333] width 82 height 38
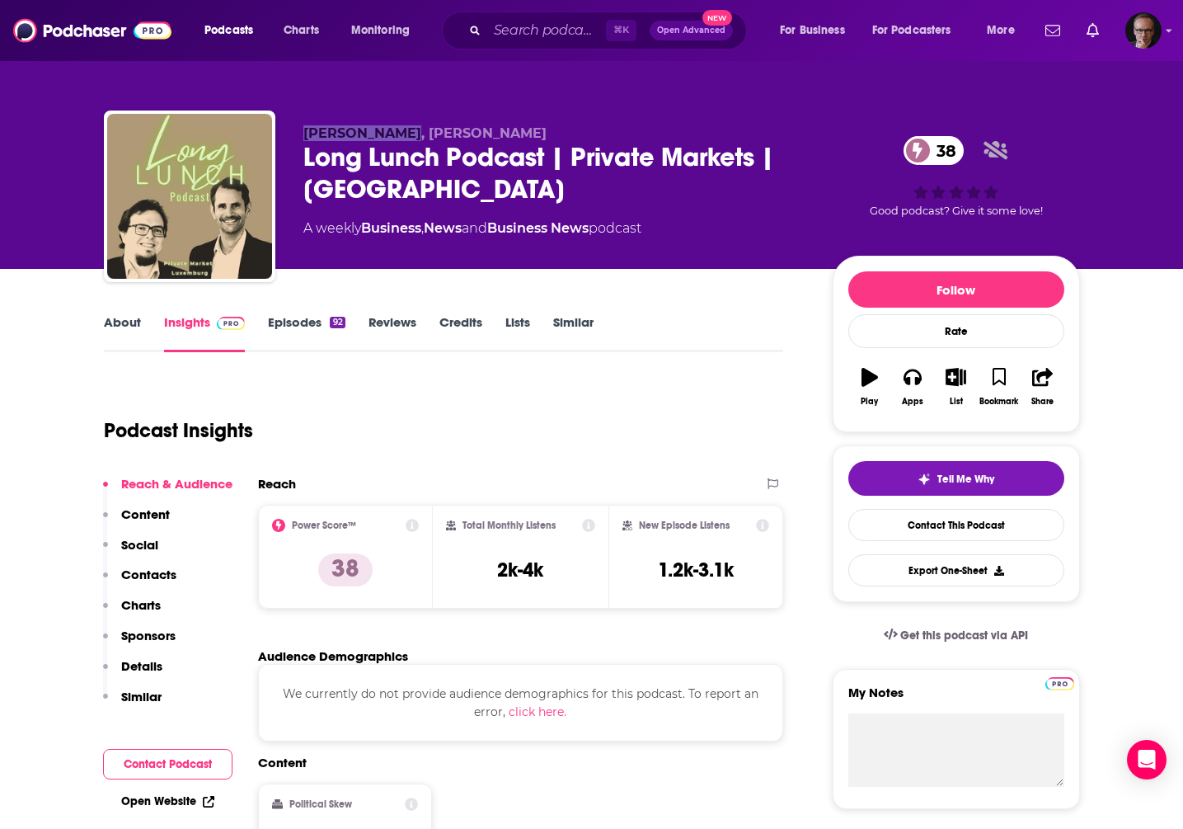
drag, startPoint x: 303, startPoint y: 137, endPoint x: 411, endPoint y: 137, distance: 108.0
click at [411, 137] on span "Stephan Grimm, Nic Müller" at bounding box center [424, 133] width 243 height 16
copy span "Stephan Grimm"
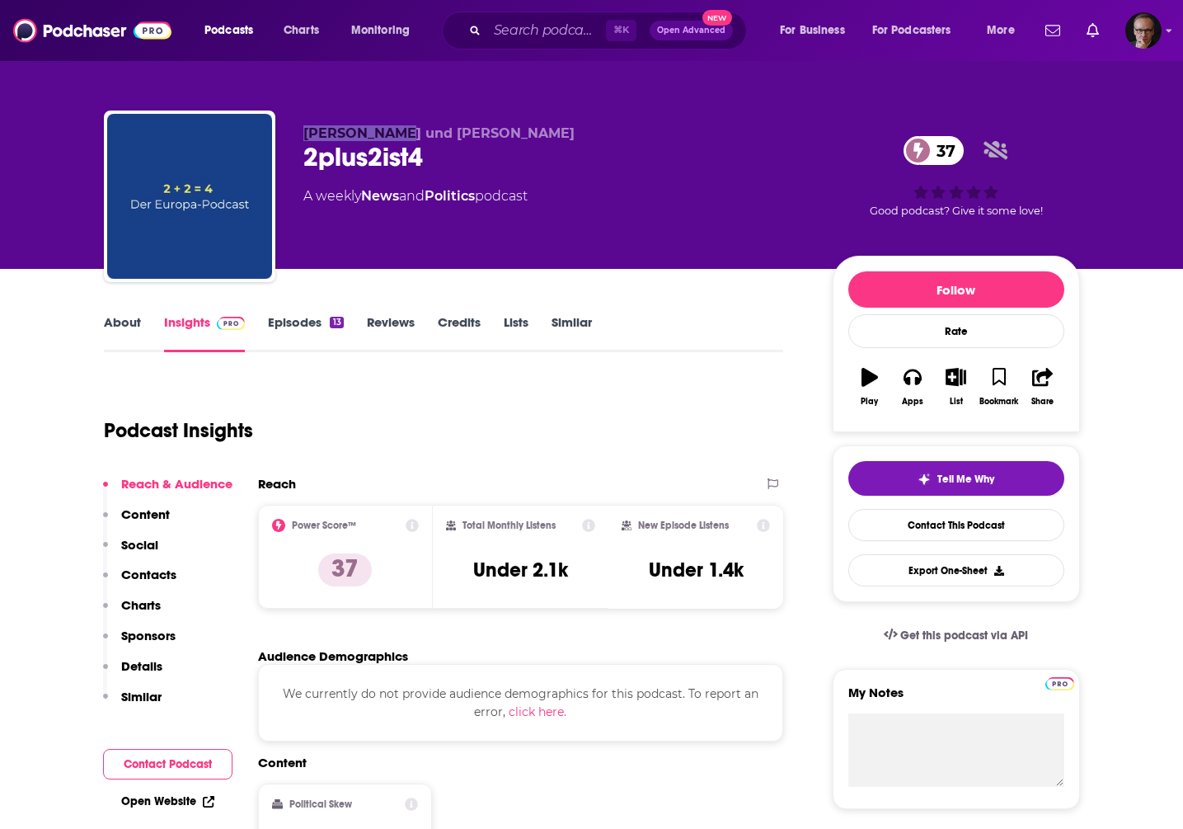
drag, startPoint x: 305, startPoint y: 134, endPoint x: 394, endPoint y: 135, distance: 89.1
click at [394, 135] on span "Gerald Knaus und Philipp Sandmann" at bounding box center [438, 133] width 271 height 16
copy span "Gerald Knaus"
click at [121, 318] on link "About" at bounding box center [122, 333] width 37 height 38
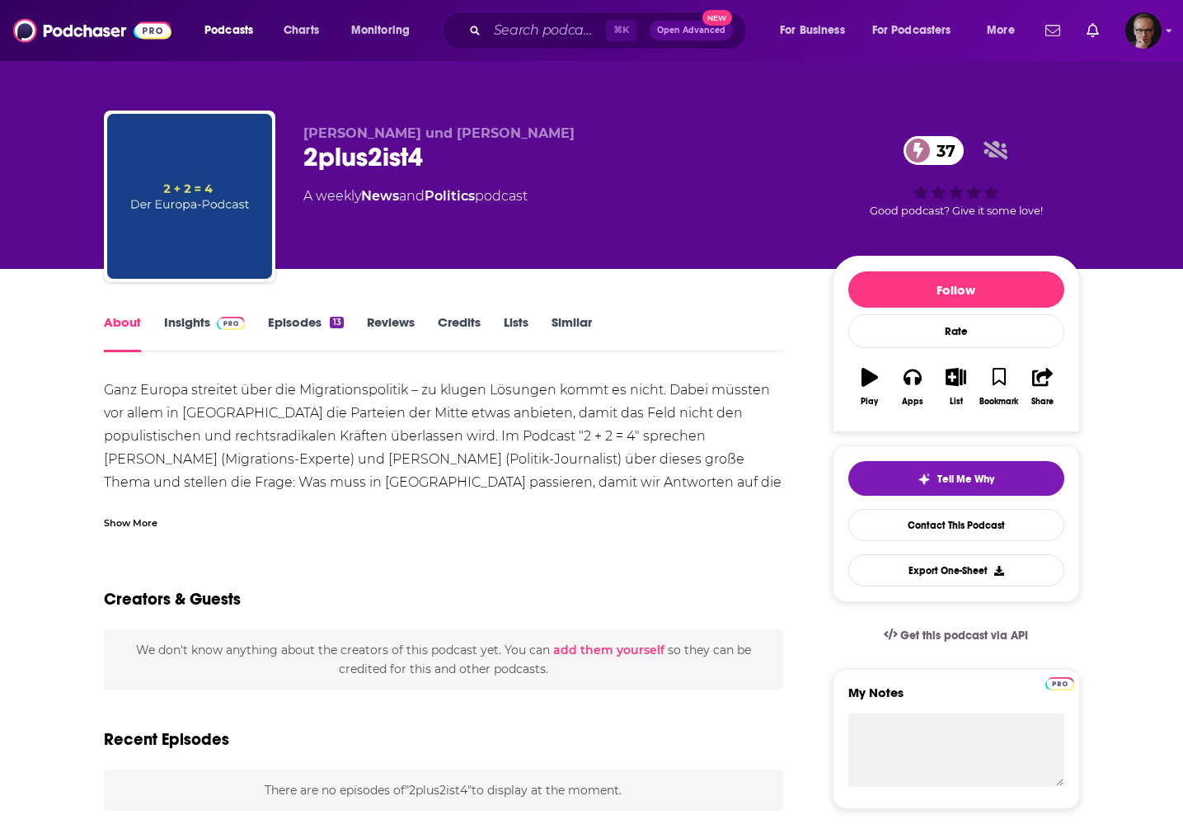
scroll to position [5, 0]
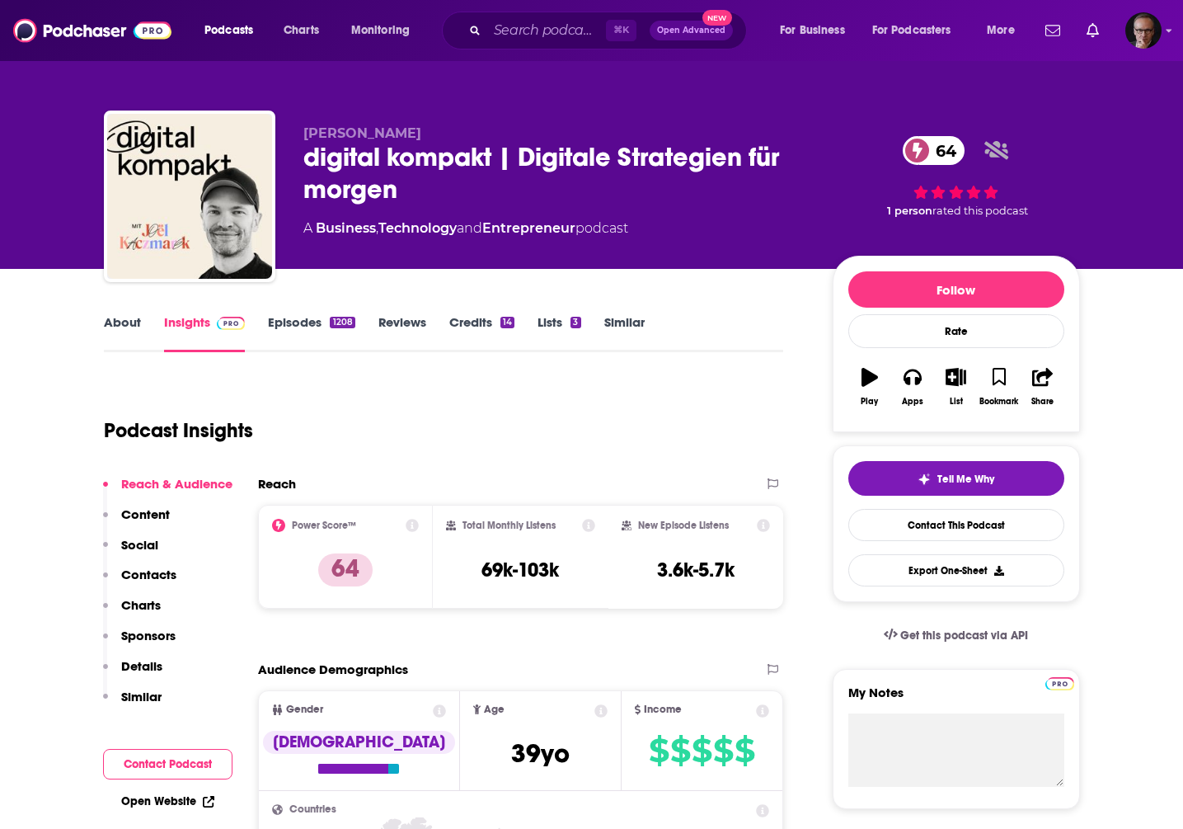
drag, startPoint x: 303, startPoint y: 132, endPoint x: 409, endPoint y: 136, distance: 106.4
click at [409, 136] on span "Joel Kaczmarek" at bounding box center [362, 133] width 118 height 16
copy span "Joel Kaczmarek"
click at [124, 322] on link "About" at bounding box center [122, 333] width 37 height 38
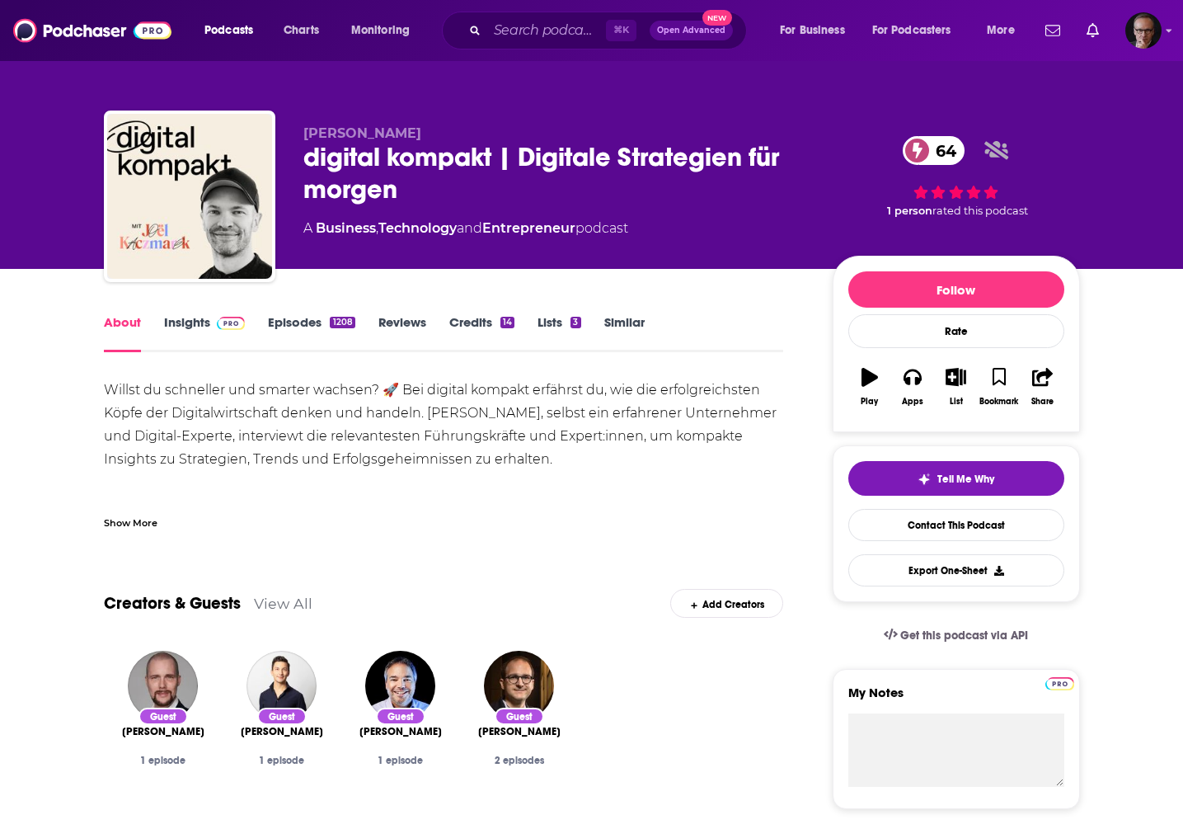
click at [176, 321] on link "Insights" at bounding box center [205, 333] width 82 height 38
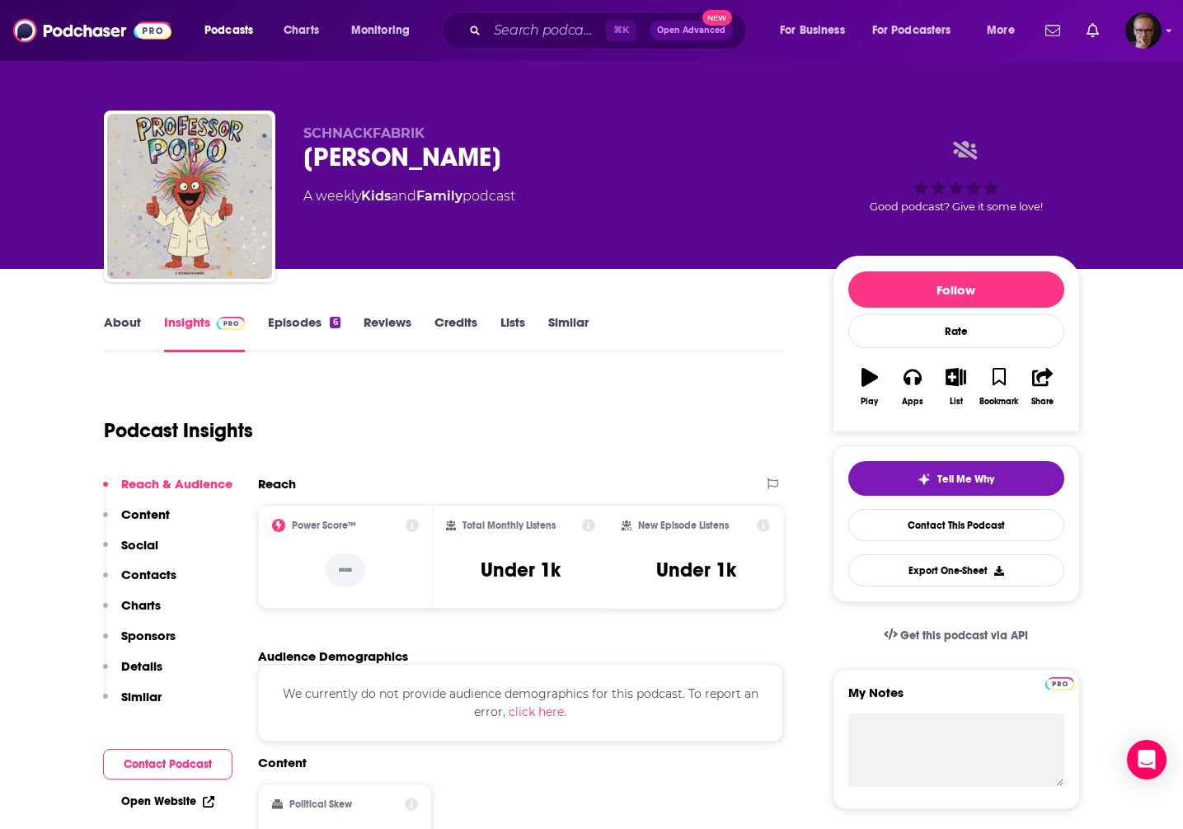
click at [125, 325] on link "About" at bounding box center [122, 333] width 37 height 38
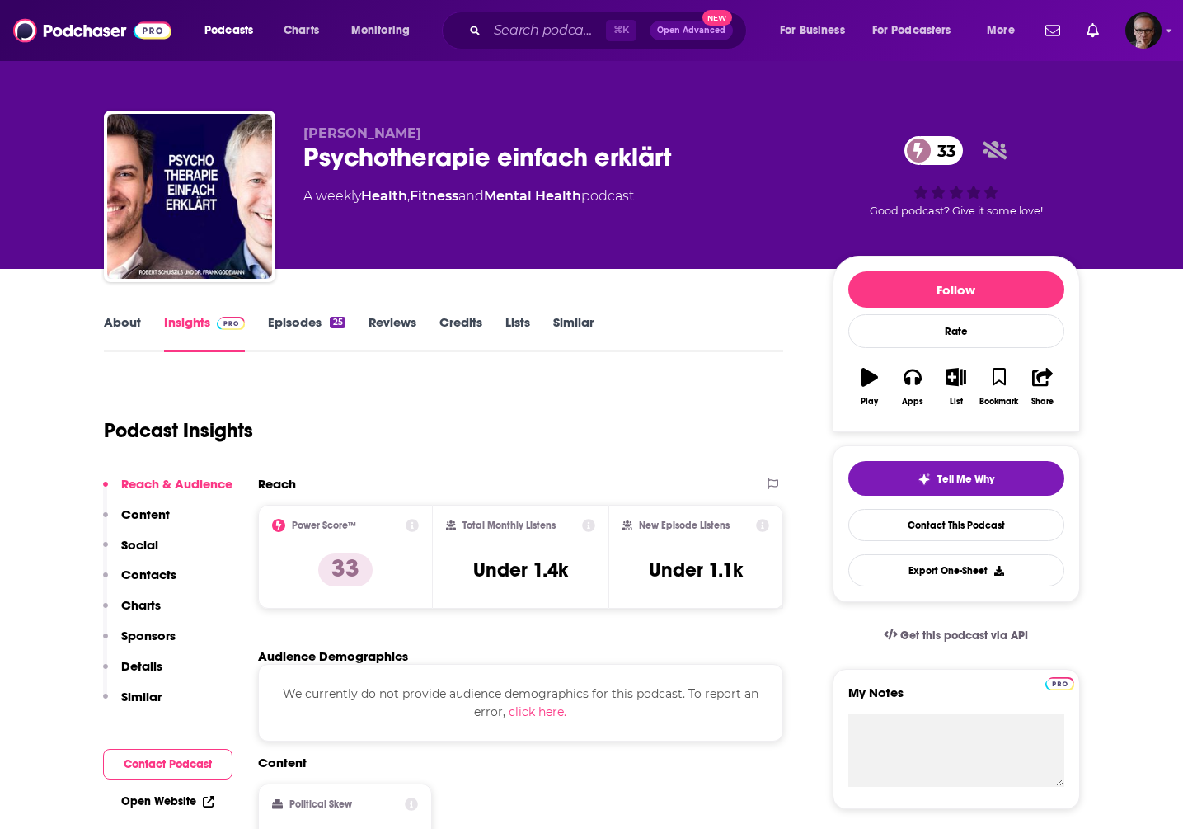
drag, startPoint x: 303, startPoint y: 133, endPoint x: 420, endPoint y: 135, distance: 117.1
click at [420, 135] on span "[PERSON_NAME]" at bounding box center [362, 133] width 118 height 16
copy span "[PERSON_NAME]"
click at [120, 321] on link "About" at bounding box center [122, 333] width 37 height 38
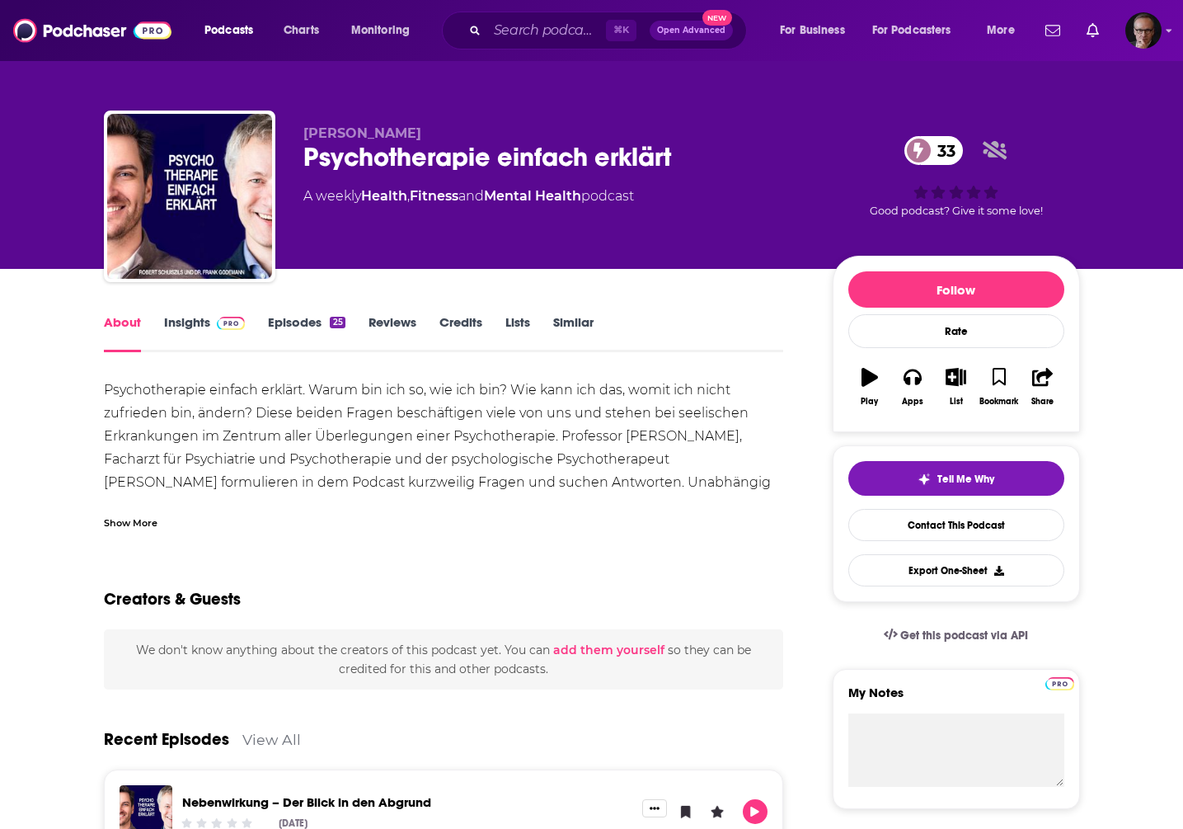
click at [190, 321] on link "Insights" at bounding box center [205, 333] width 82 height 38
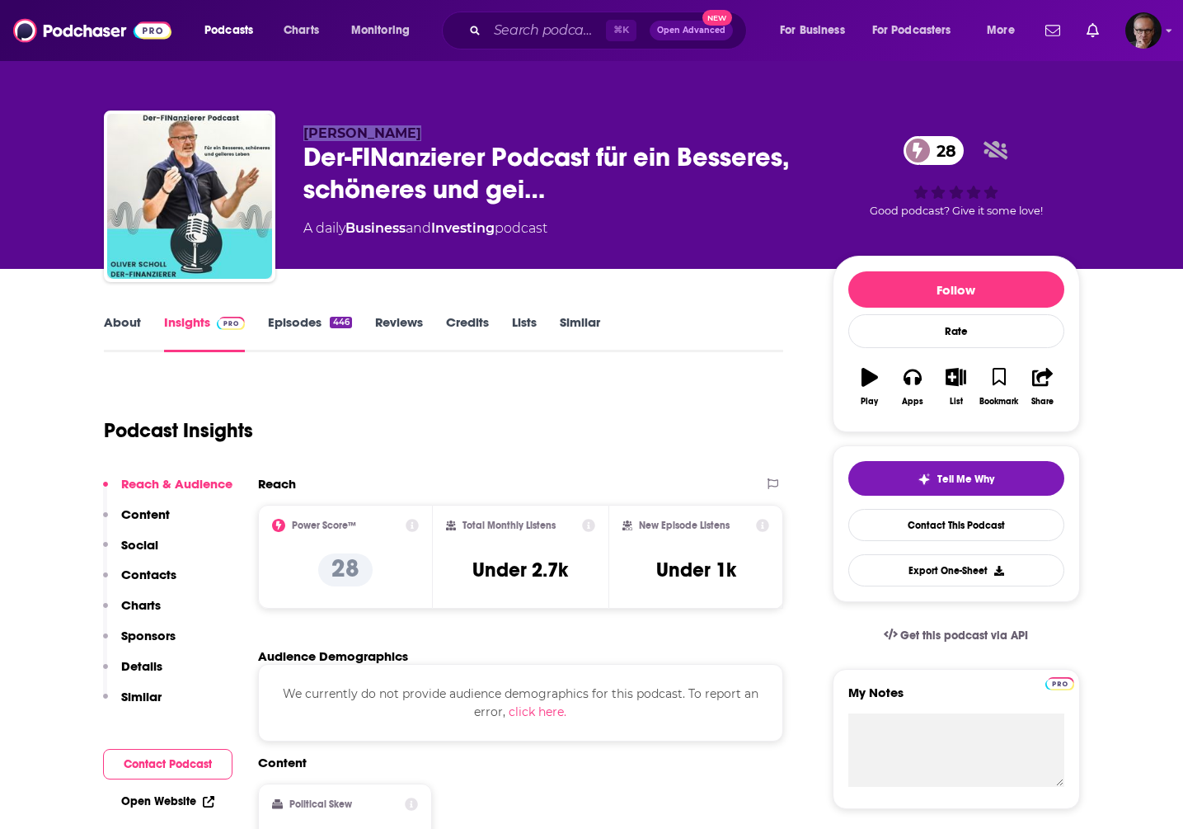
drag, startPoint x: 303, startPoint y: 134, endPoint x: 387, endPoint y: 135, distance: 84.1
click at [387, 135] on span "Oliver Scholl" at bounding box center [362, 133] width 118 height 16
copy span "Oliver Scholl"
